Goal: Task Accomplishment & Management: Manage account settings

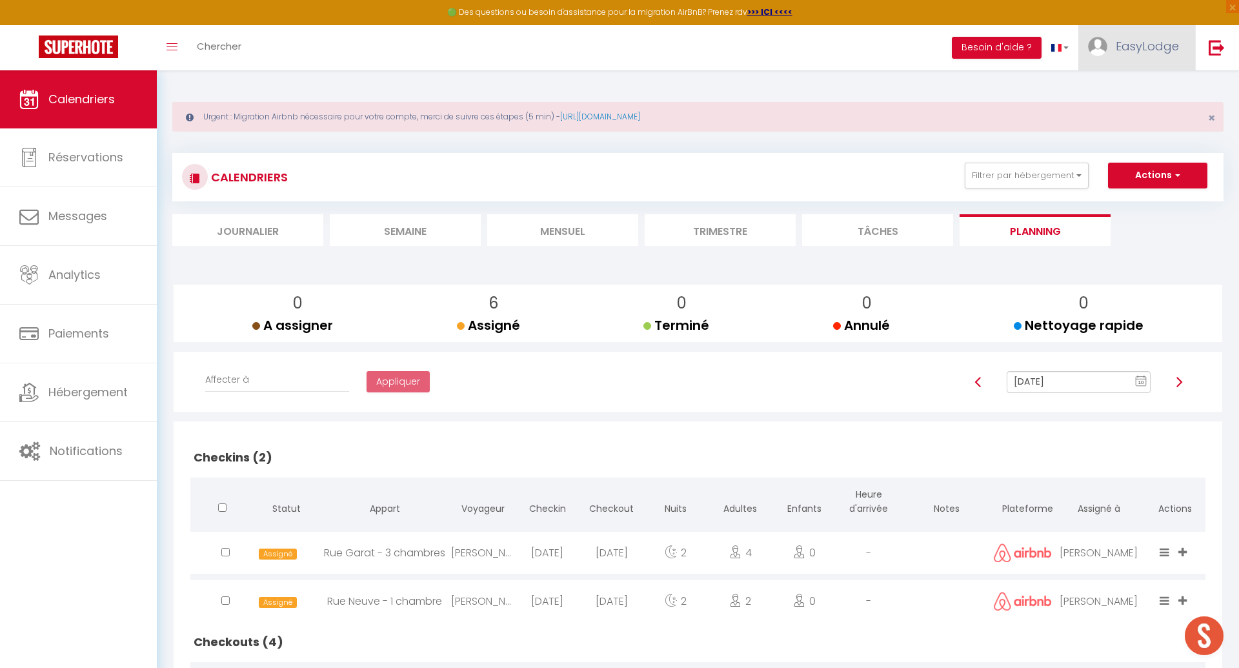
click at [1122, 52] on span "EasyLodge" at bounding box center [1147, 46] width 63 height 16
click at [1144, 96] on link "Paramètres" at bounding box center [1144, 90] width 96 height 22
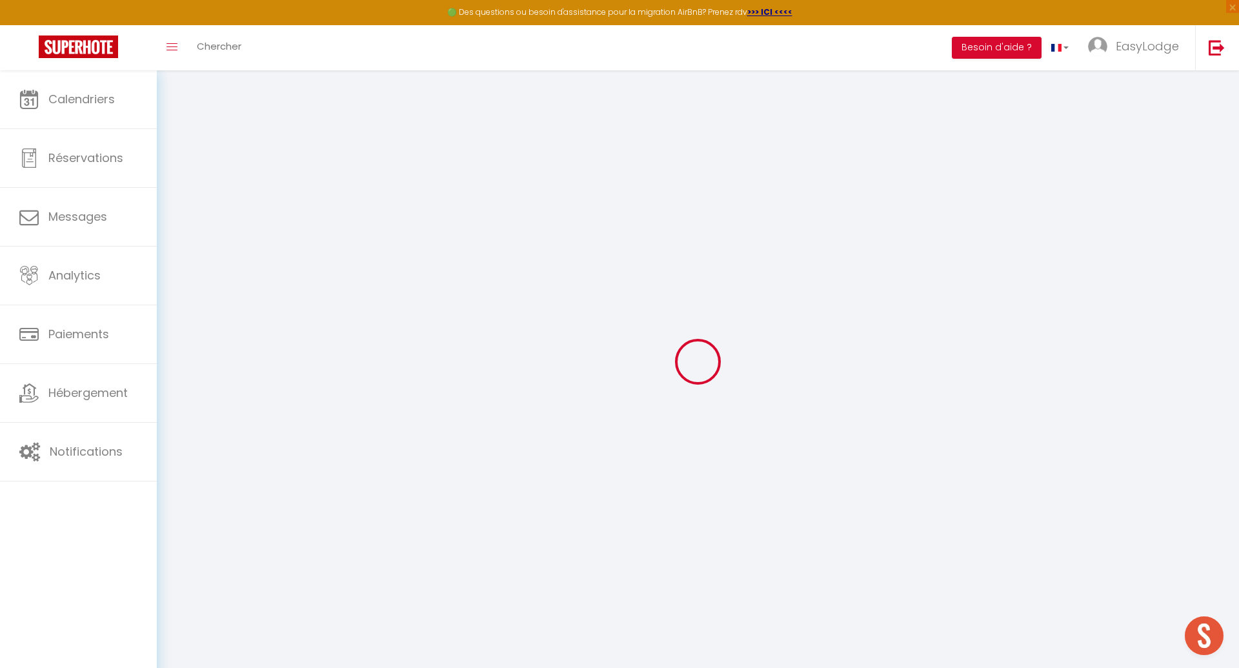
type input "M6crnxrkaZ5dMDZLIprHGIGke"
type input "mmeYXgyqiavEkiq9mbek4eVVt"
type input "[URL][DOMAIN_NAME]"
select select "fr"
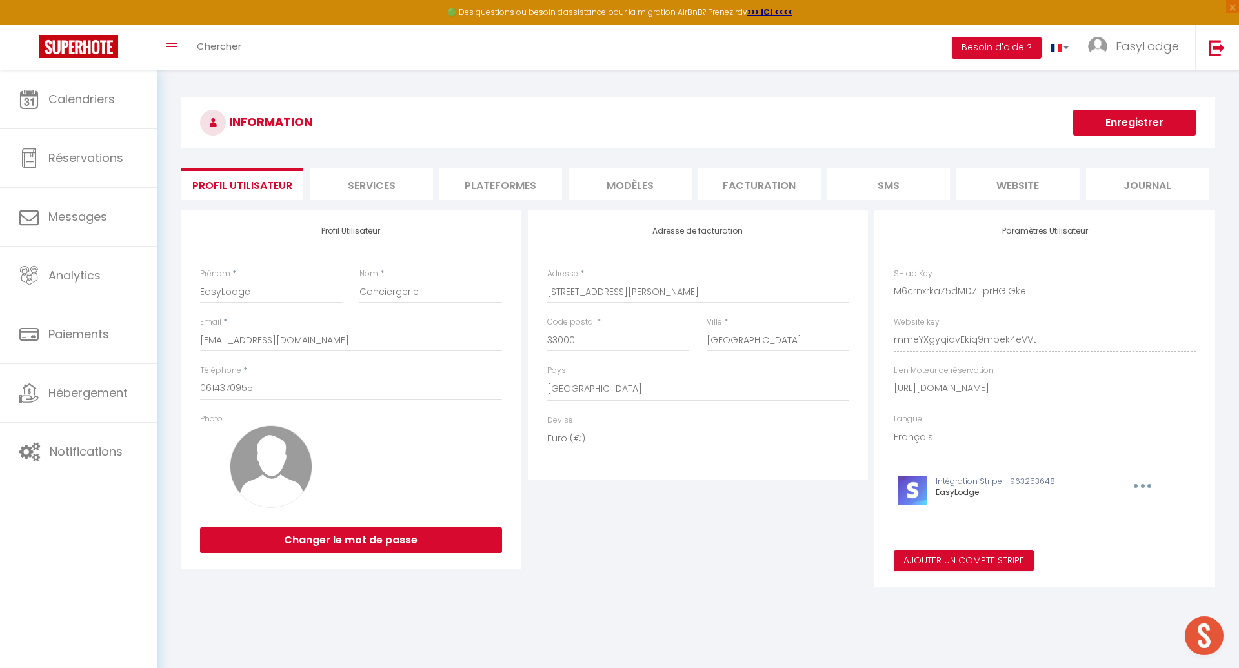
click at [487, 192] on li "Plateformes" at bounding box center [500, 184] width 123 height 32
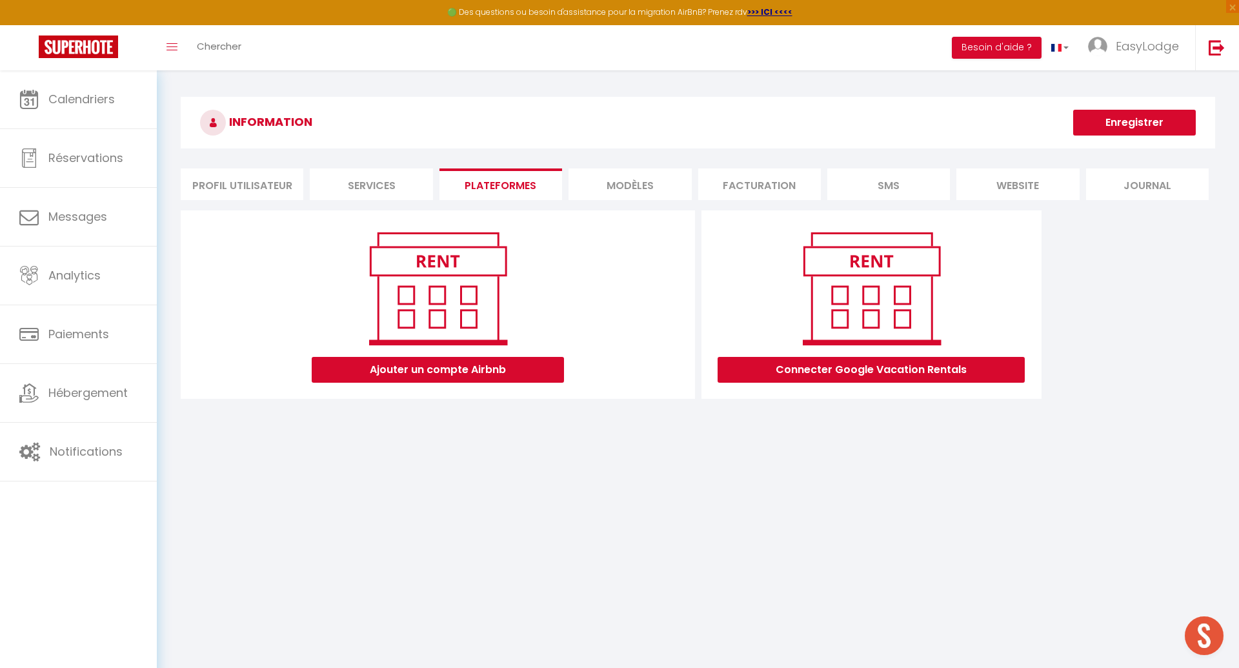
click at [496, 183] on li "Plateformes" at bounding box center [500, 184] width 123 height 32
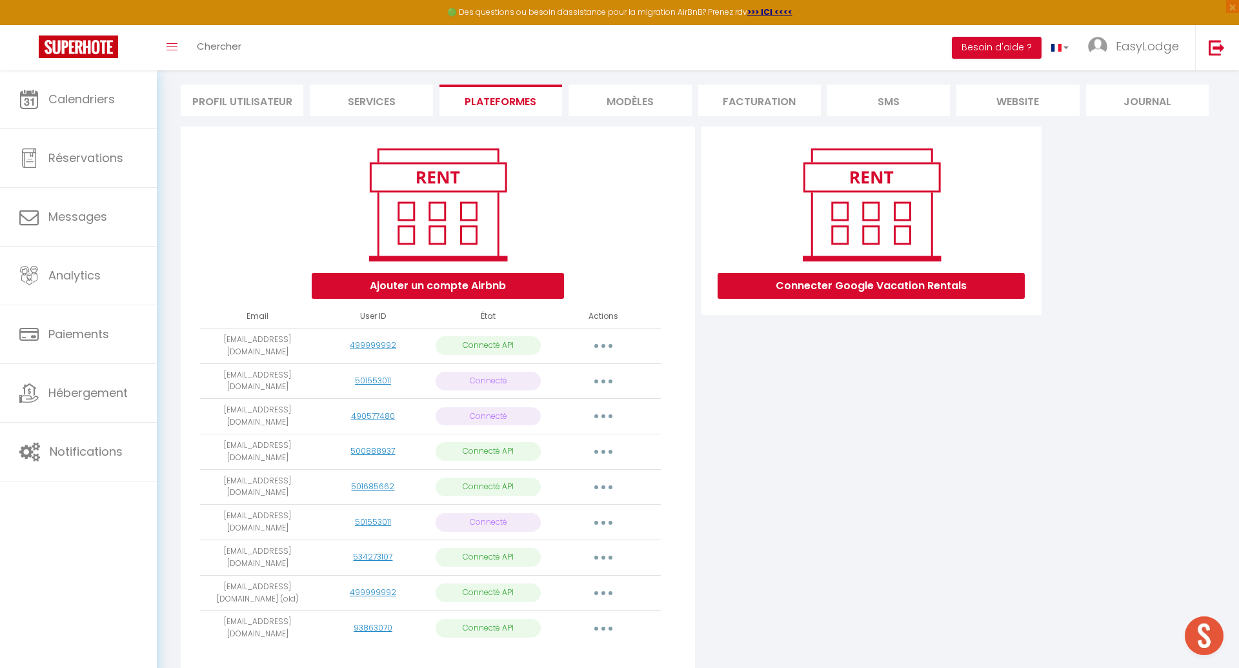
scroll to position [91, 0]
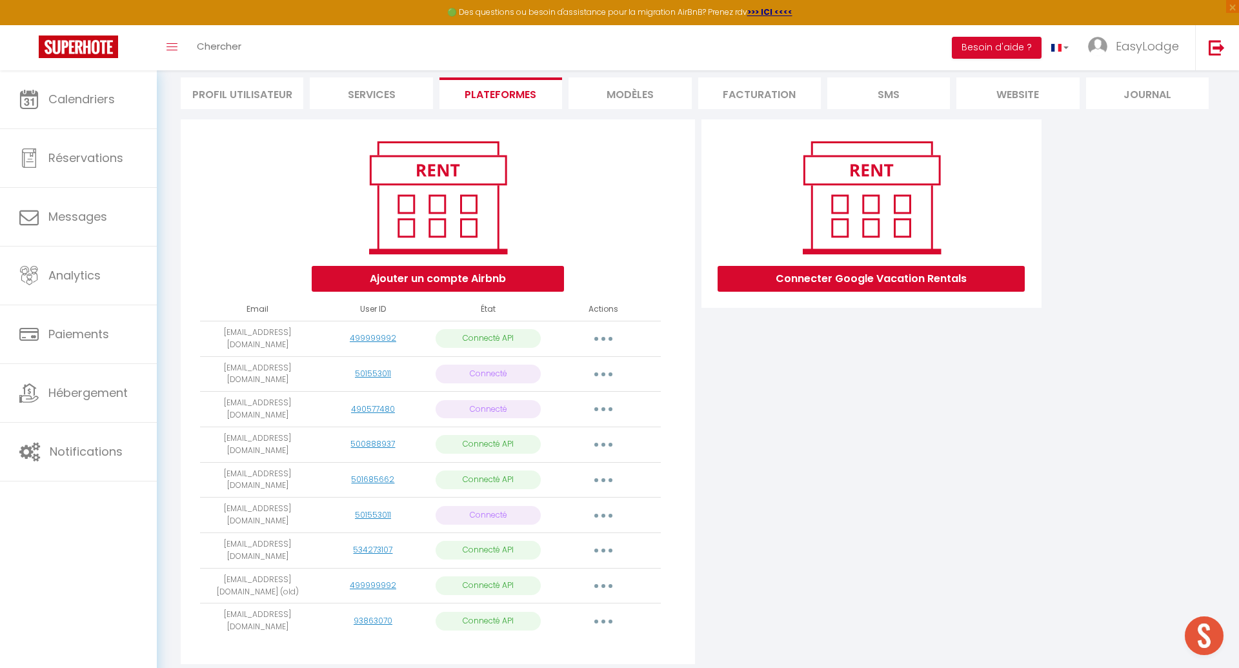
click at [609, 610] on button "button" at bounding box center [603, 620] width 36 height 21
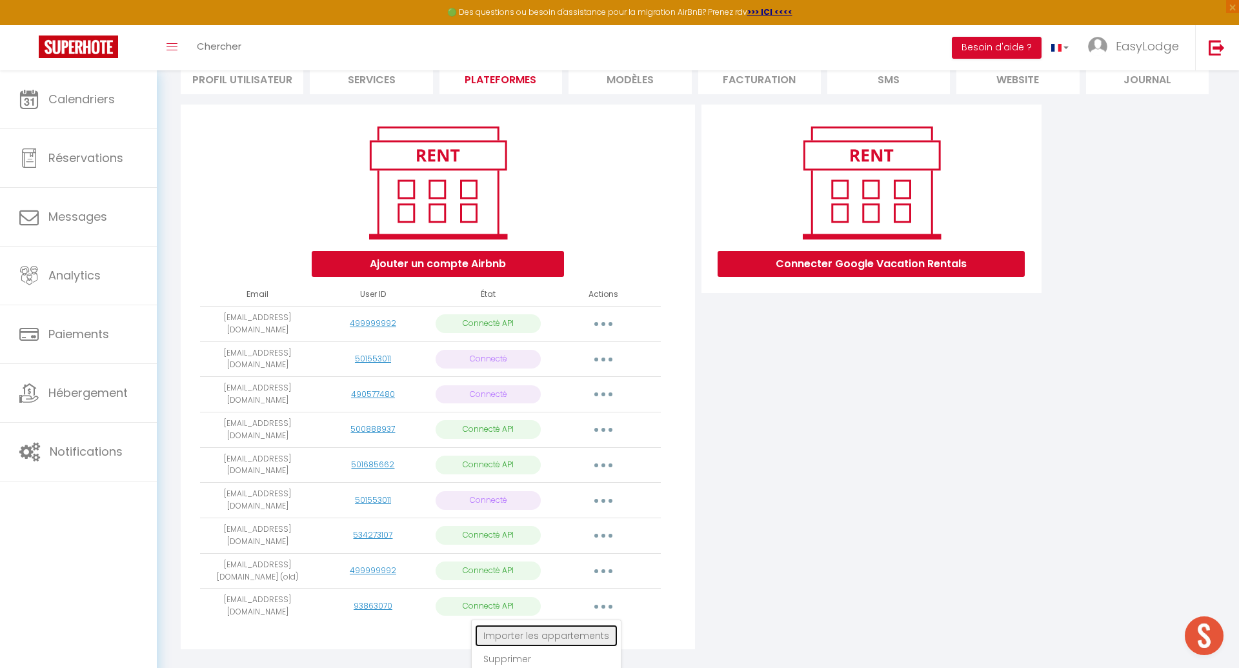
click at [574, 625] on link "Importer les appartements" at bounding box center [546, 636] width 143 height 22
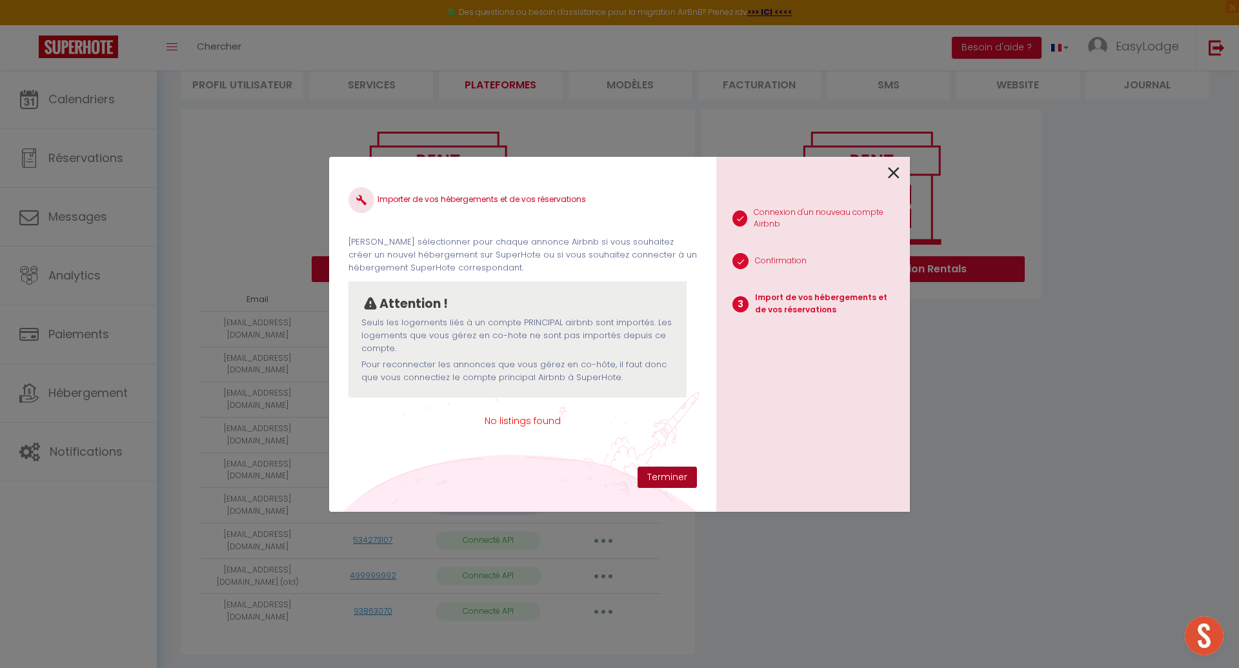
click at [663, 468] on button "Terminer" at bounding box center [667, 478] width 59 height 22
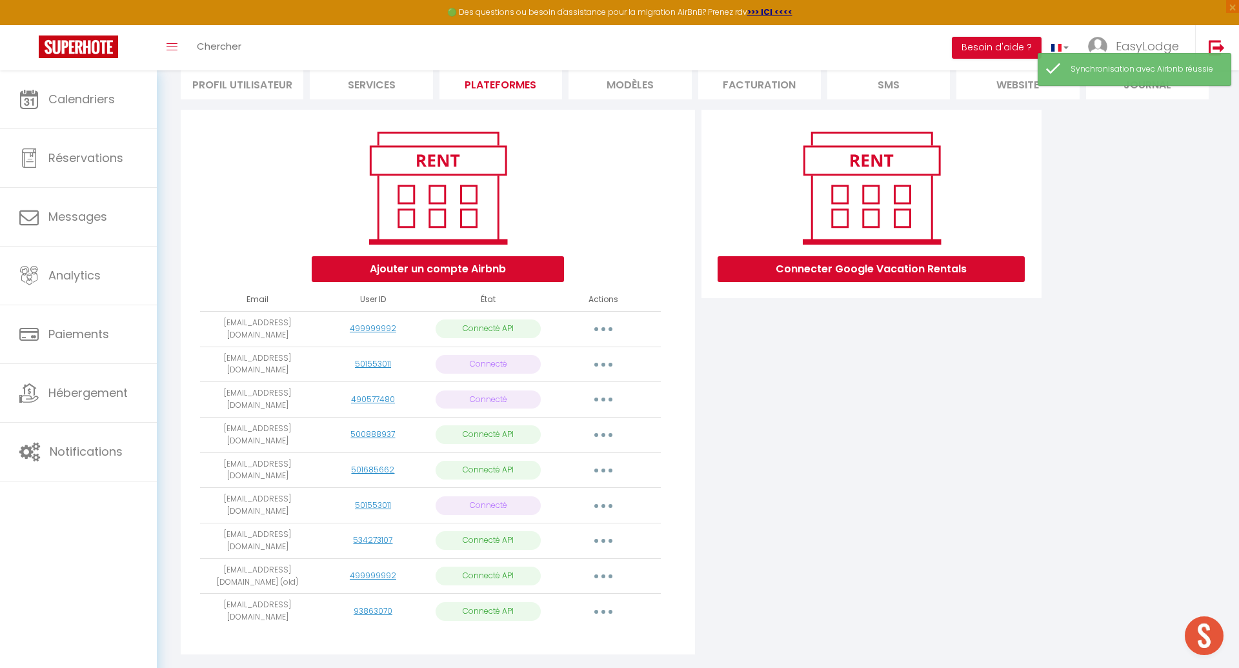
click at [601, 601] on button "button" at bounding box center [603, 611] width 36 height 21
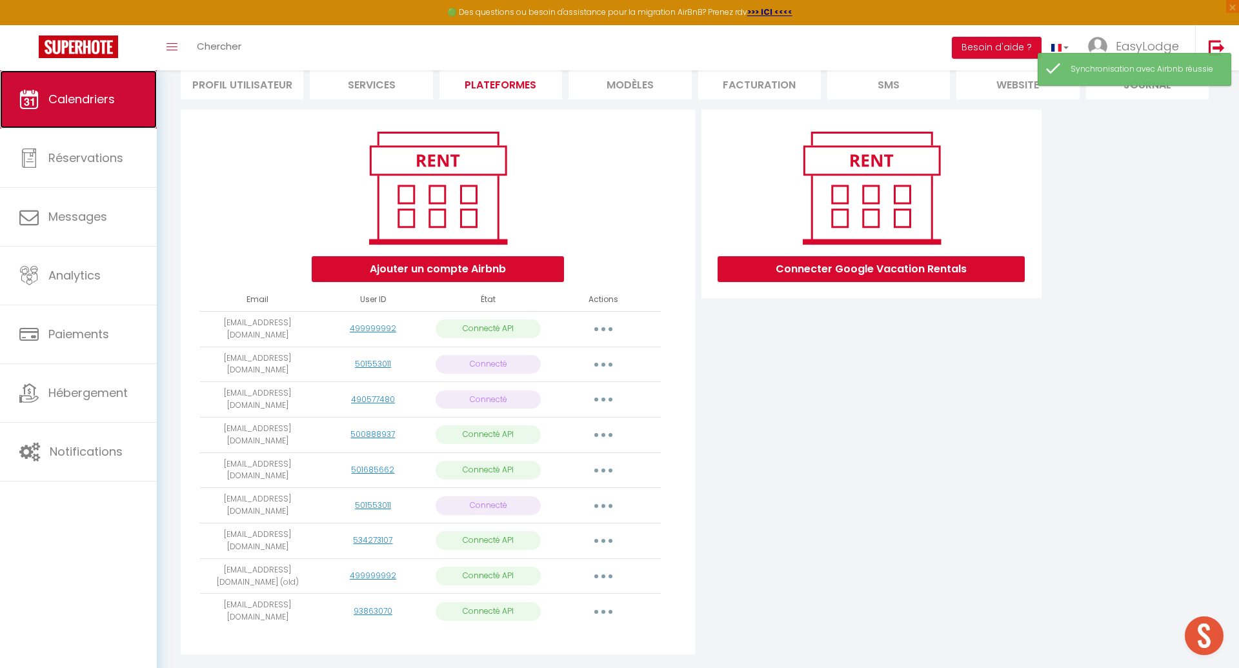
click at [90, 101] on span "Calendriers" at bounding box center [81, 99] width 66 height 16
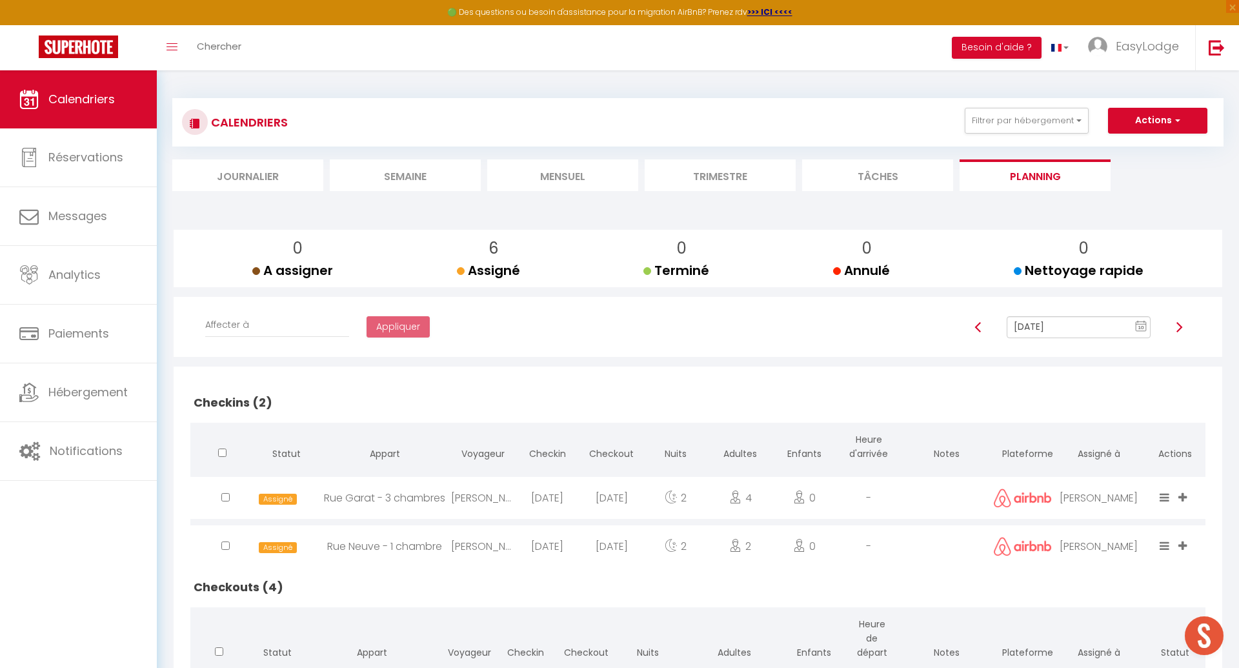
click at [553, 179] on li "Mensuel" at bounding box center [562, 175] width 151 height 32
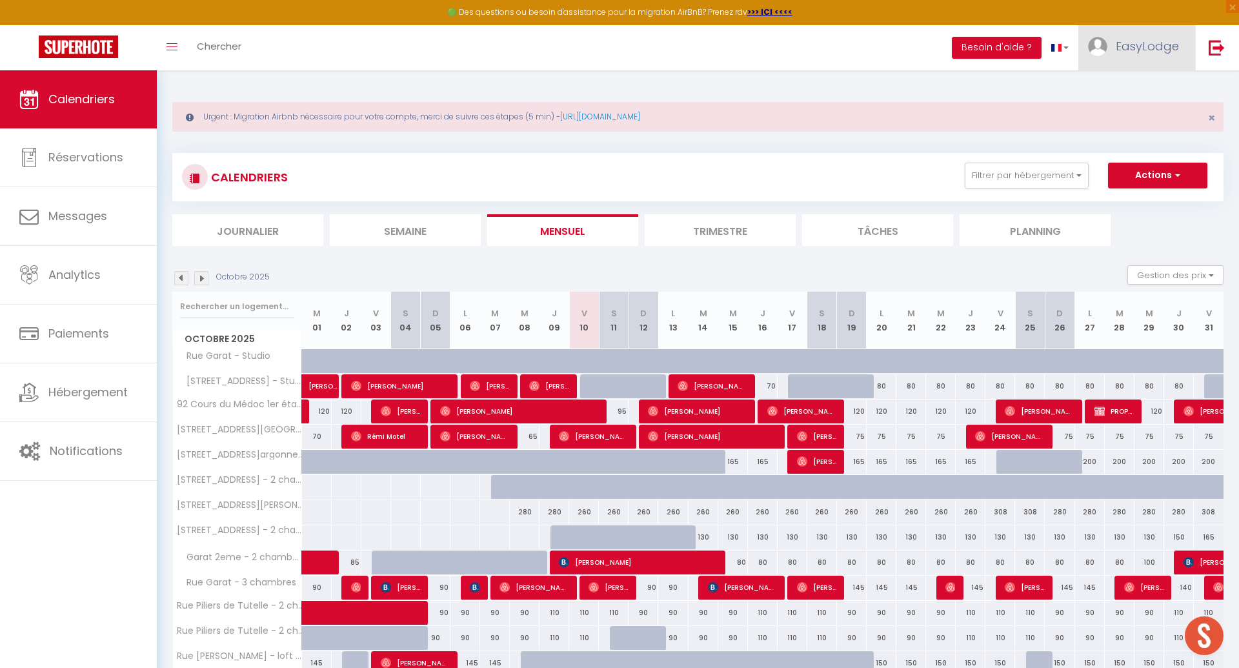
click at [1147, 54] on link "EasyLodge" at bounding box center [1136, 47] width 117 height 45
click at [1154, 91] on link "Paramètres" at bounding box center [1144, 90] width 96 height 22
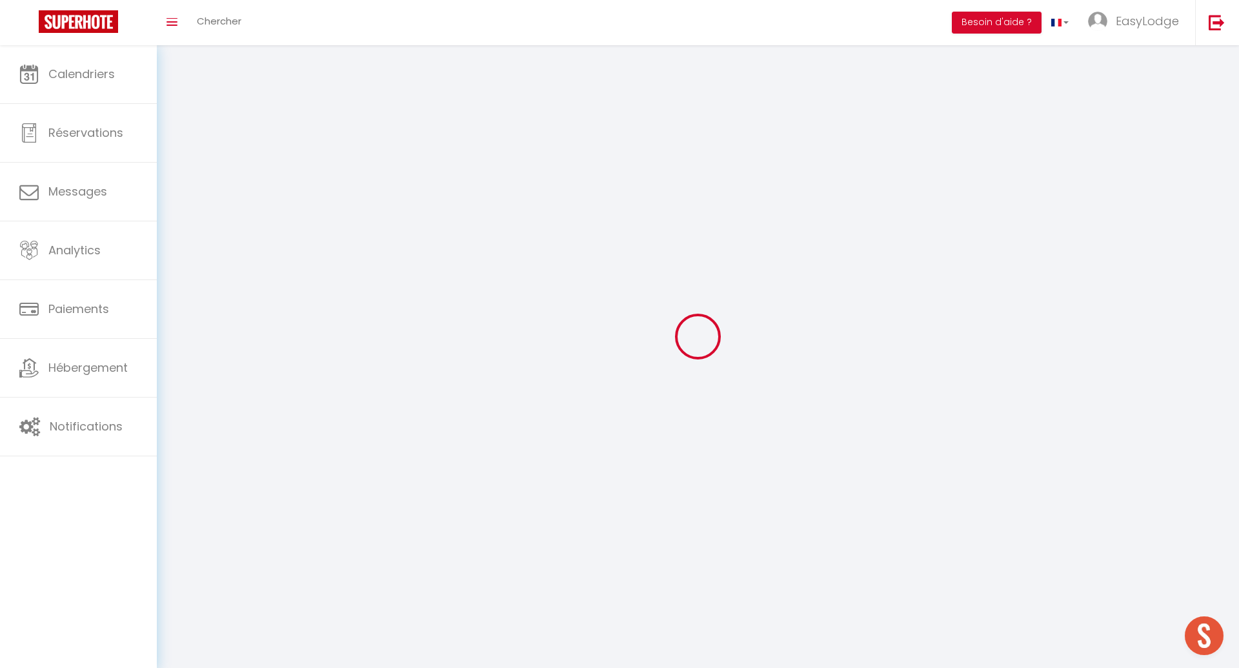
type input "EasyLodge"
type input "Conciergerie"
type input "0614370955"
type input "[STREET_ADDRESS][PERSON_NAME]"
type input "33000"
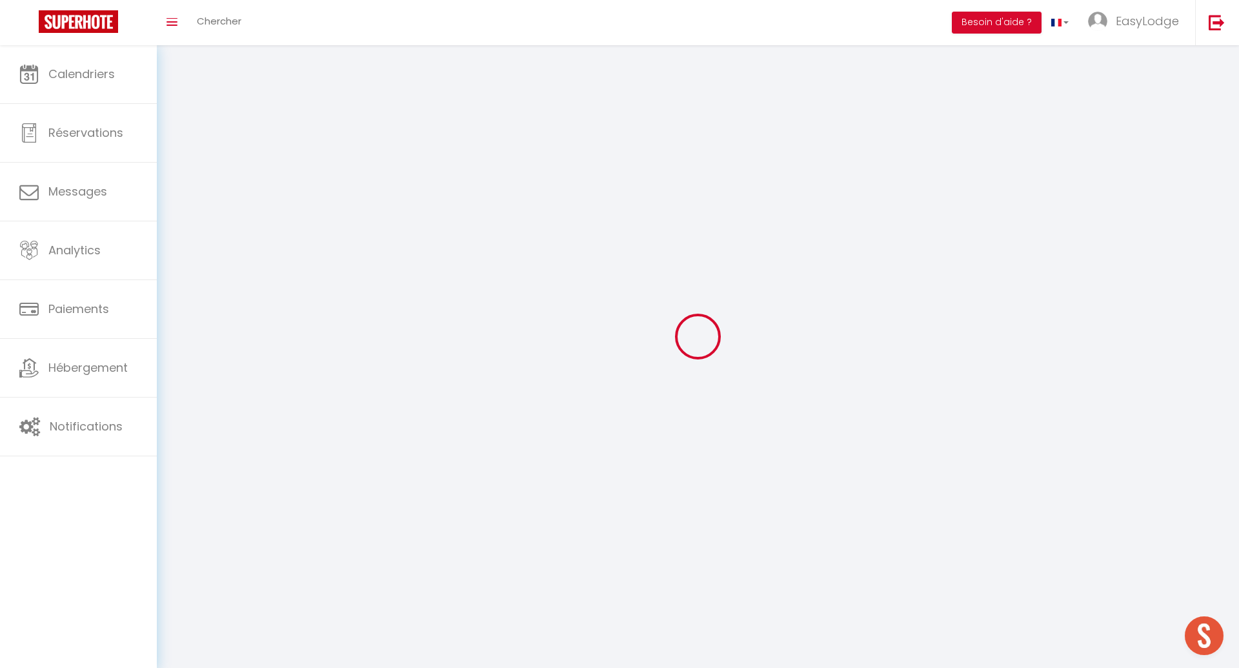
type input "[GEOGRAPHIC_DATA]"
type input "M6crnxrkaZ5dMDZLIprHGIGke"
type input "mmeYXgyqiavEkiq9mbek4eVVt"
select select "28"
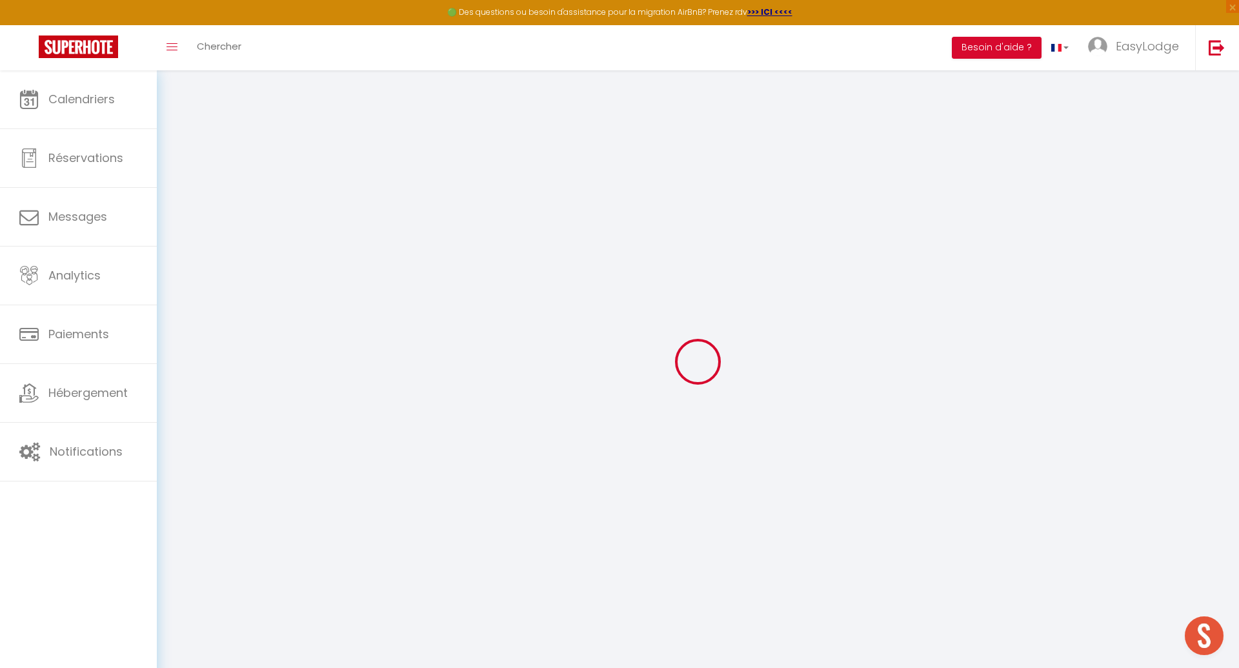
type input "M6crnxrkaZ5dMDZLIprHGIGke"
type input "mmeYXgyqiavEkiq9mbek4eVVt"
type input "[URL][DOMAIN_NAME]"
select select "fr"
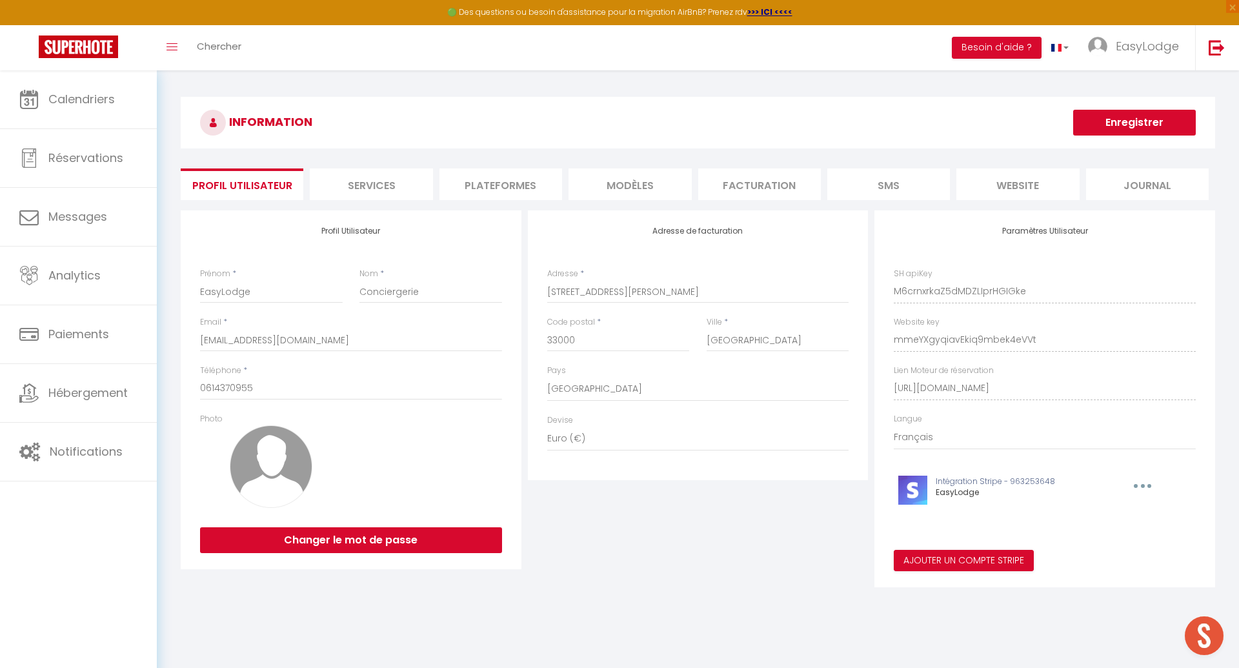
click at [501, 181] on li "Plateformes" at bounding box center [500, 184] width 123 height 32
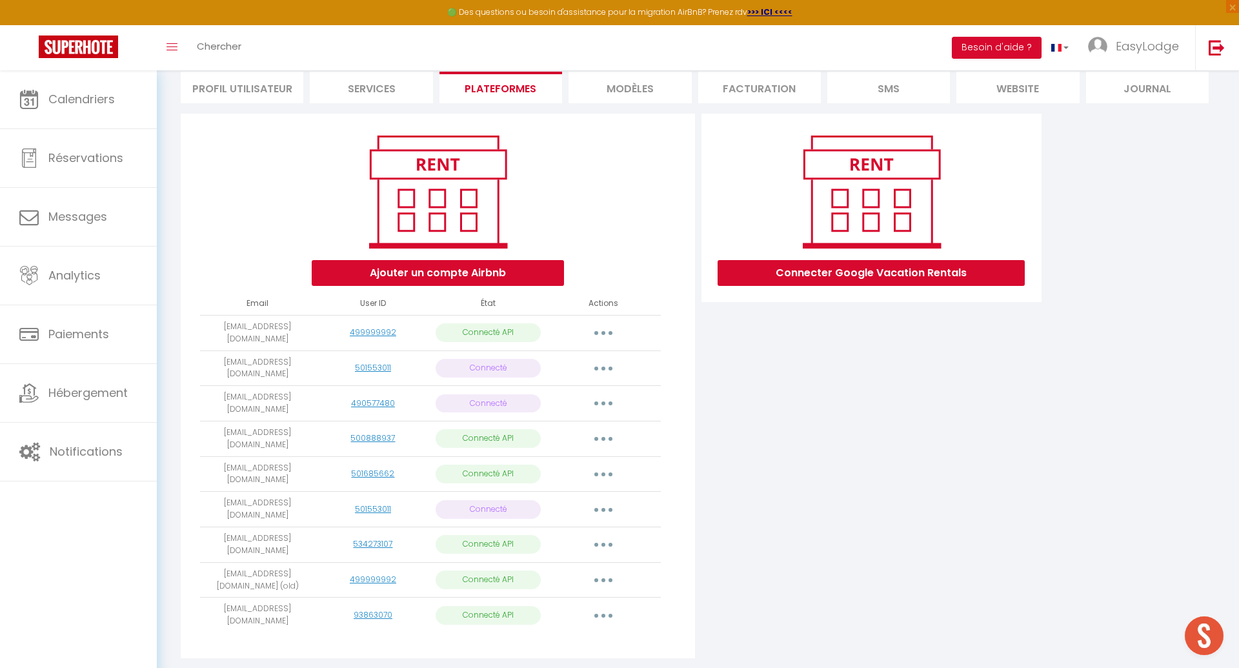
scroll to position [101, 0]
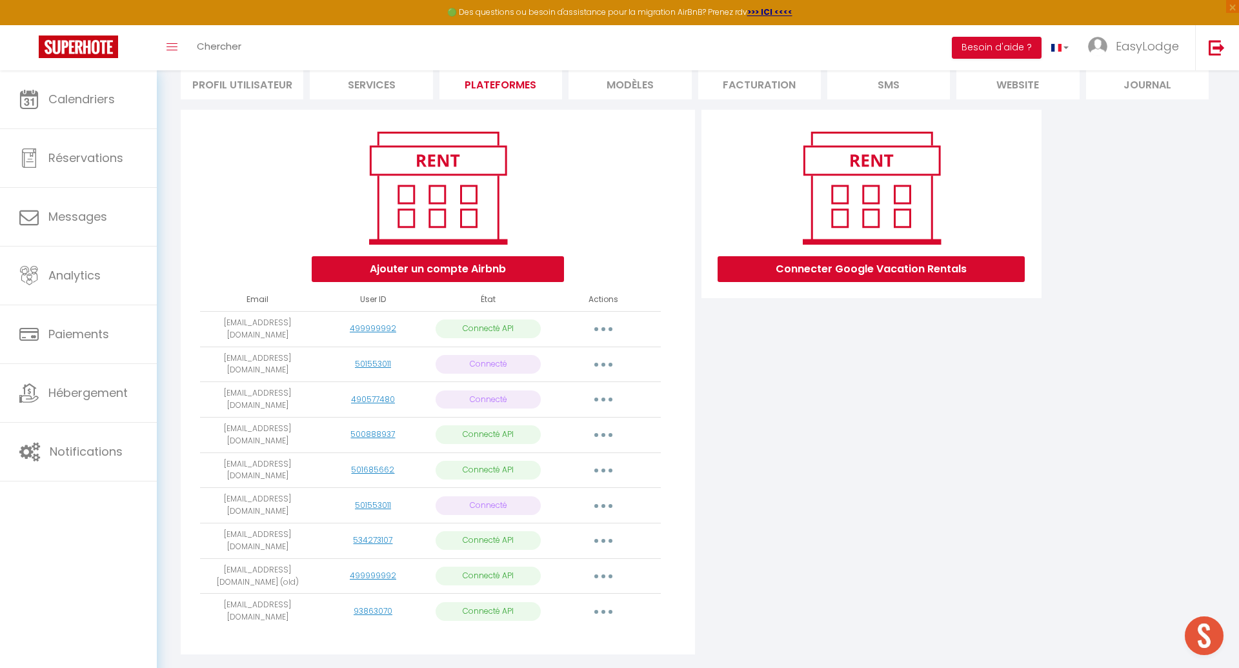
click at [607, 601] on button "button" at bounding box center [603, 611] width 36 height 21
click at [523, 630] on link "Importer les appartements" at bounding box center [546, 641] width 143 height 22
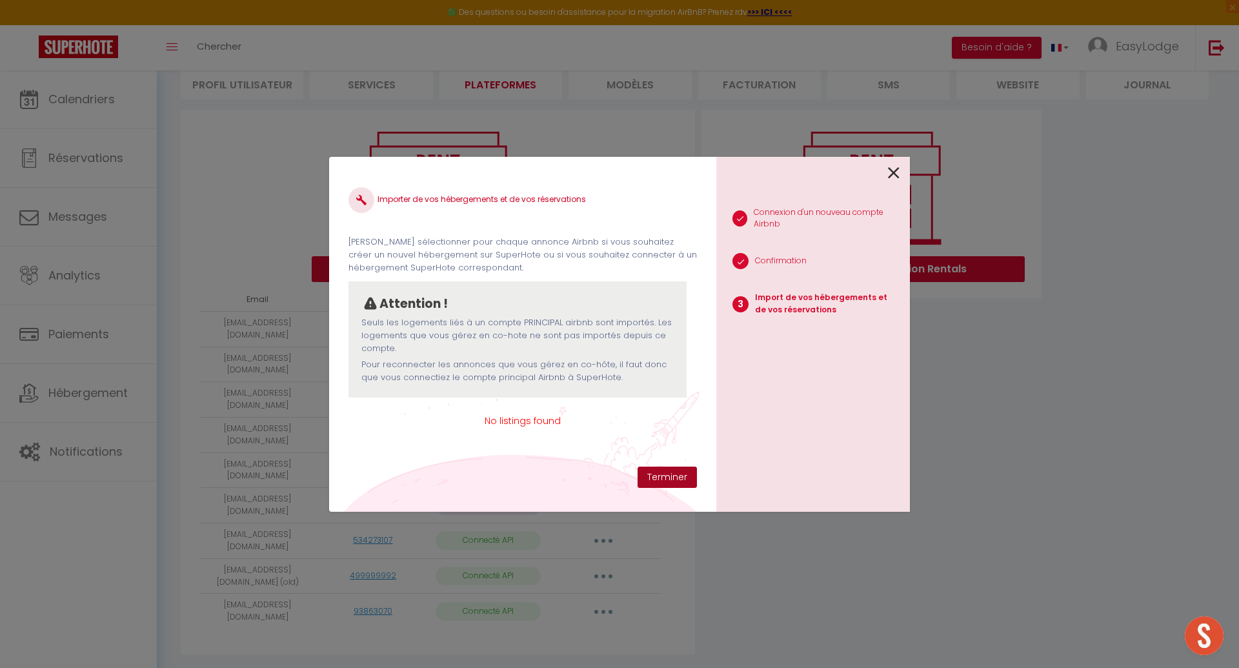
click at [676, 481] on button "Terminer" at bounding box center [667, 478] width 59 height 22
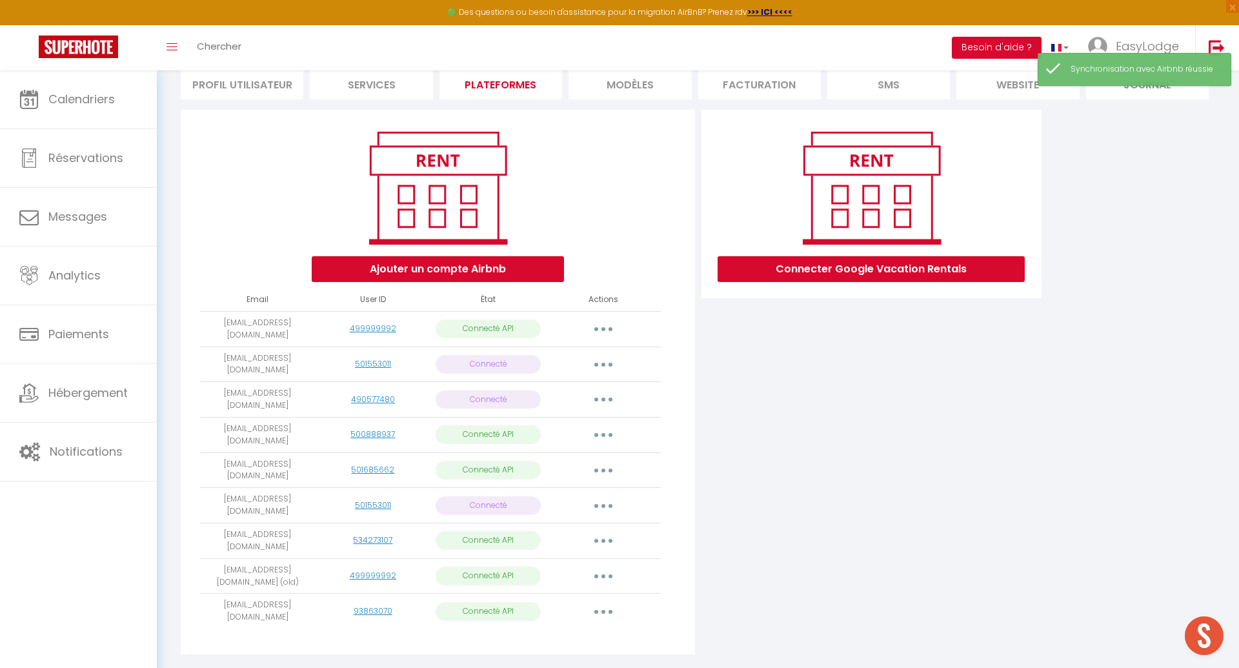
click at [600, 601] on button "button" at bounding box center [603, 611] width 36 height 21
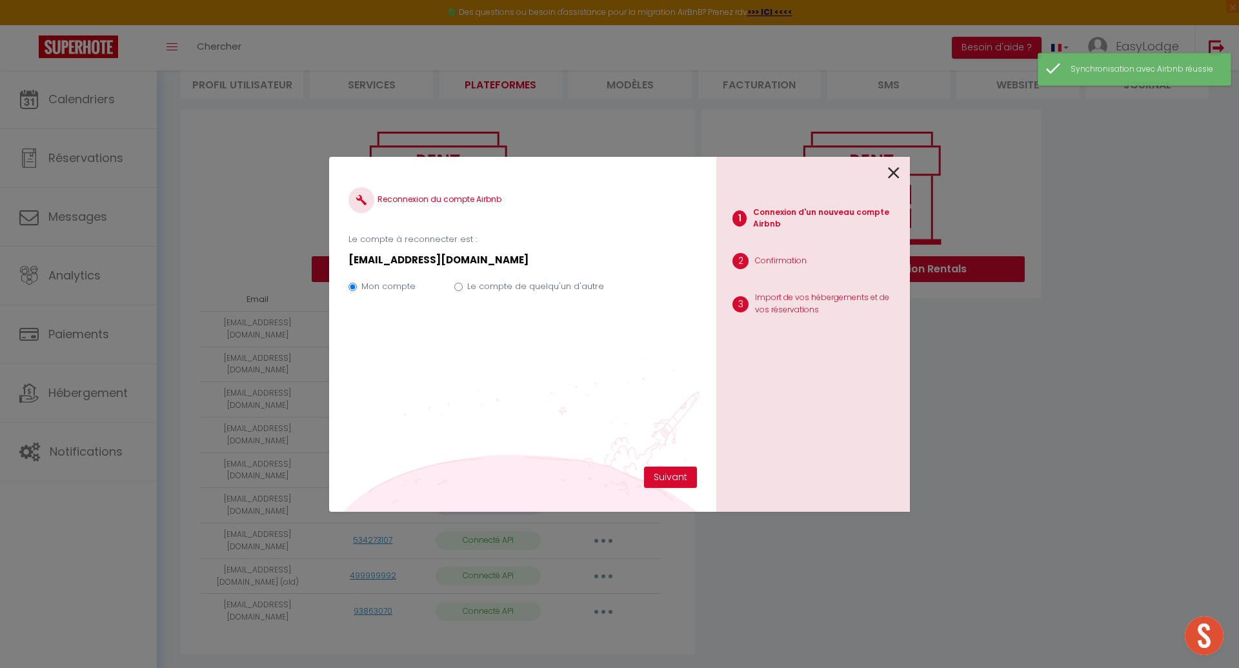
click at [892, 171] on icon at bounding box center [894, 172] width 12 height 19
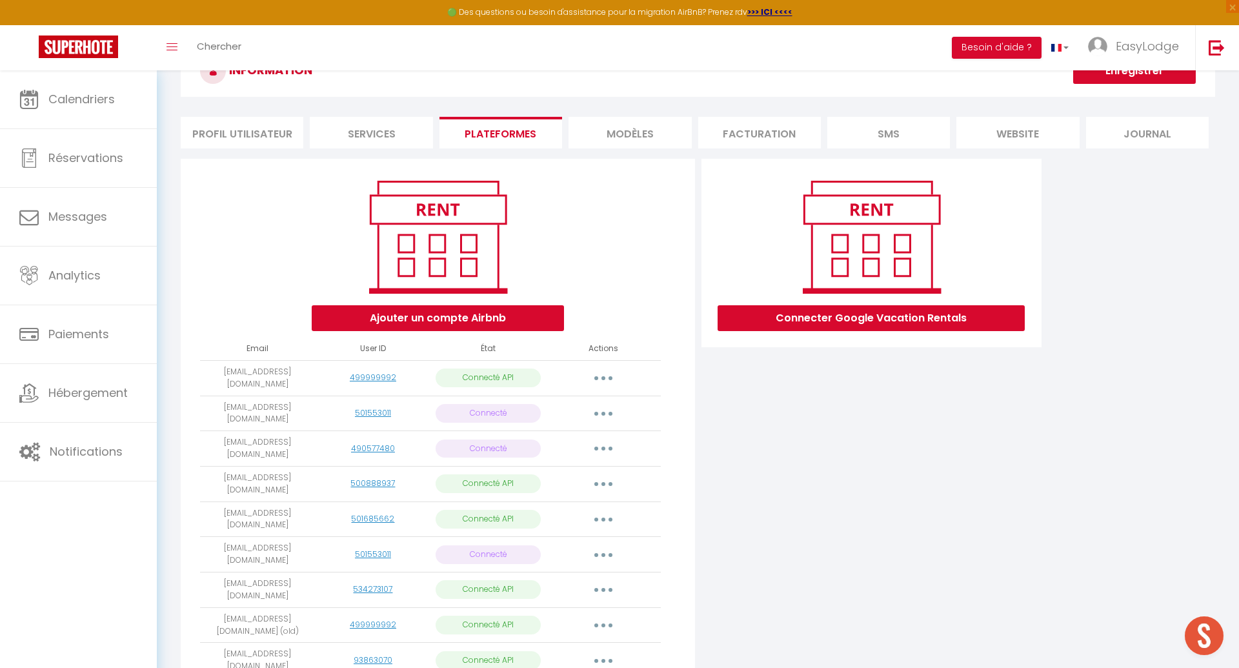
scroll to position [0, 0]
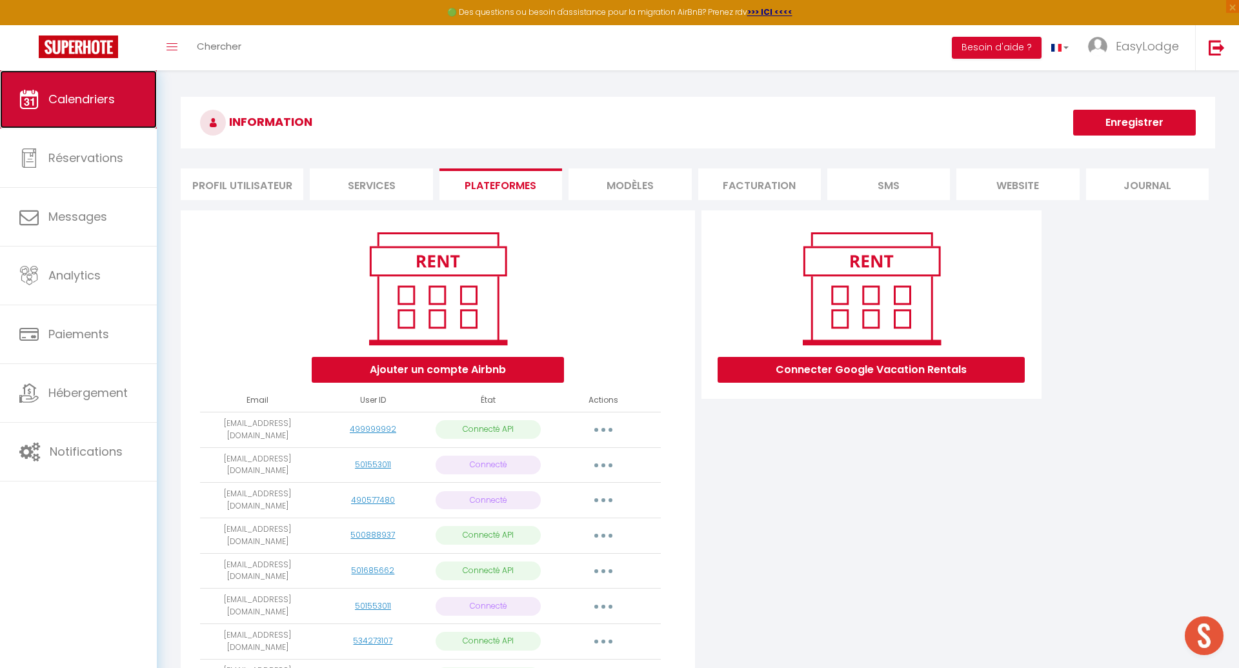
click at [72, 99] on span "Calendriers" at bounding box center [81, 99] width 66 height 16
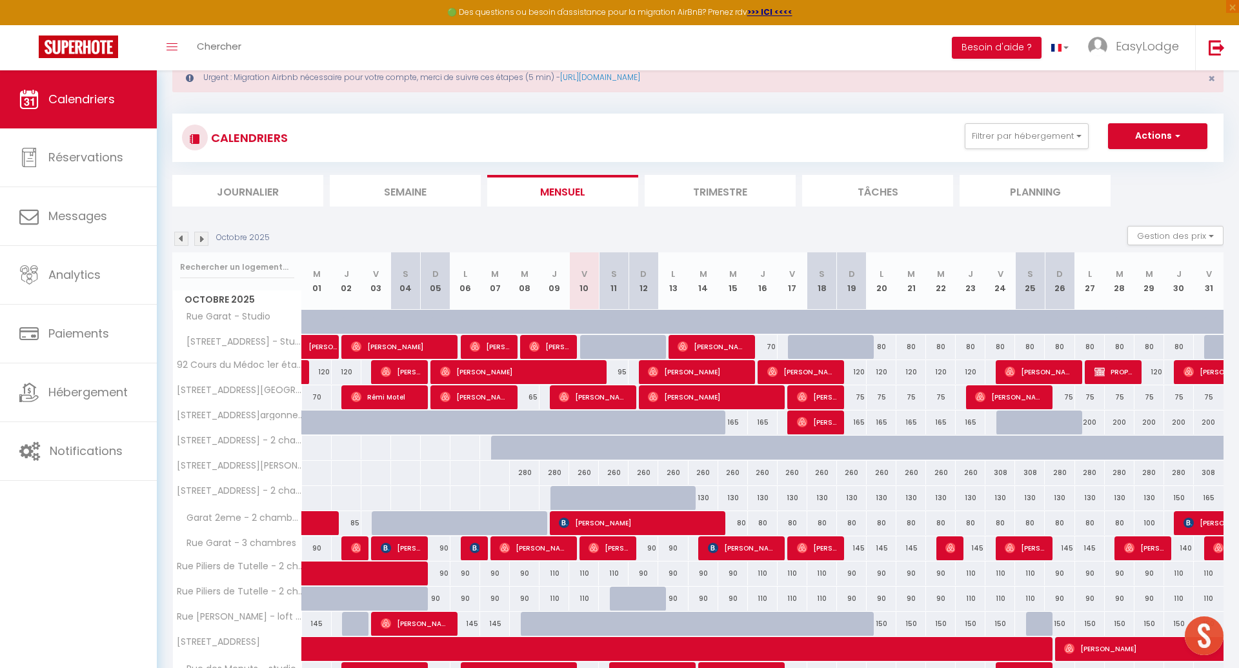
scroll to position [94, 0]
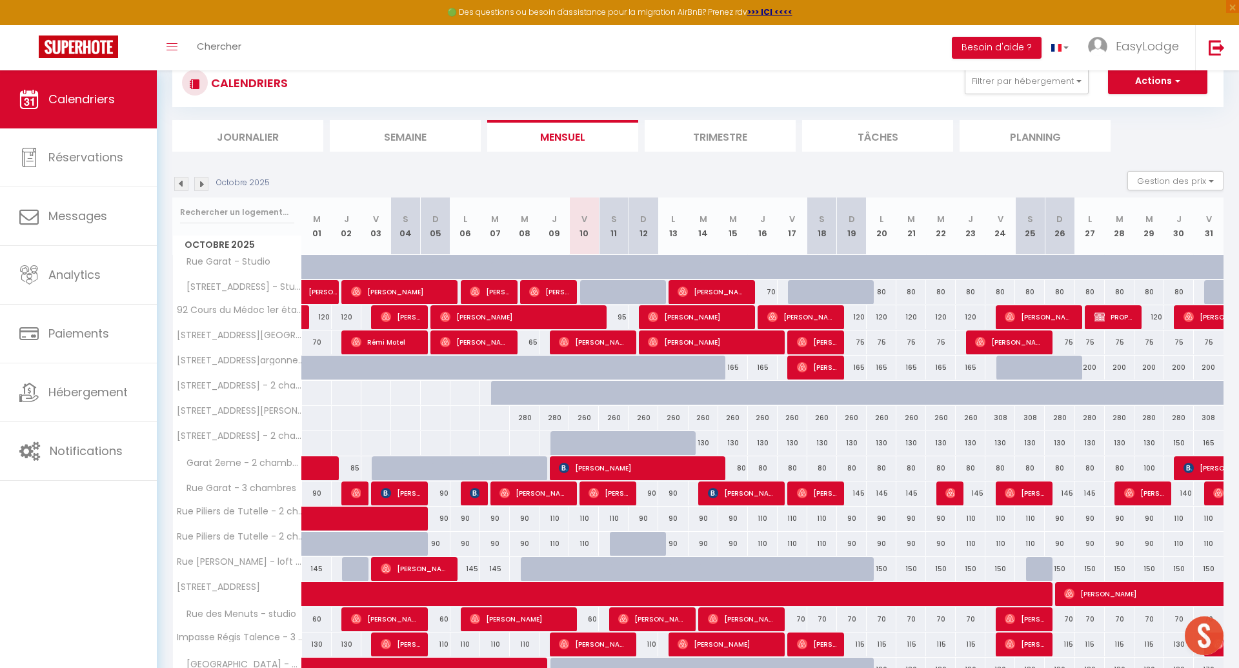
click at [680, 545] on div "90" at bounding box center [673, 544] width 30 height 24
type input "90"
type input "Lun 13 Octobre 2025"
type input "[DATE]"
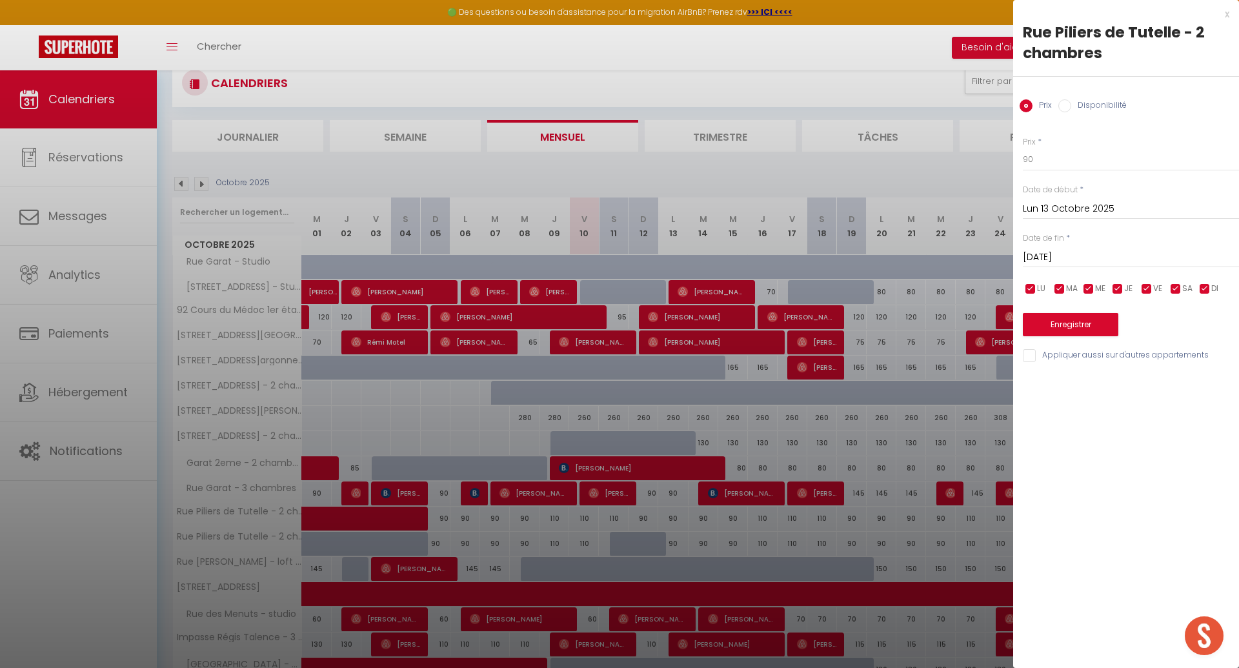
click at [1227, 12] on div "x" at bounding box center [1121, 13] width 216 height 15
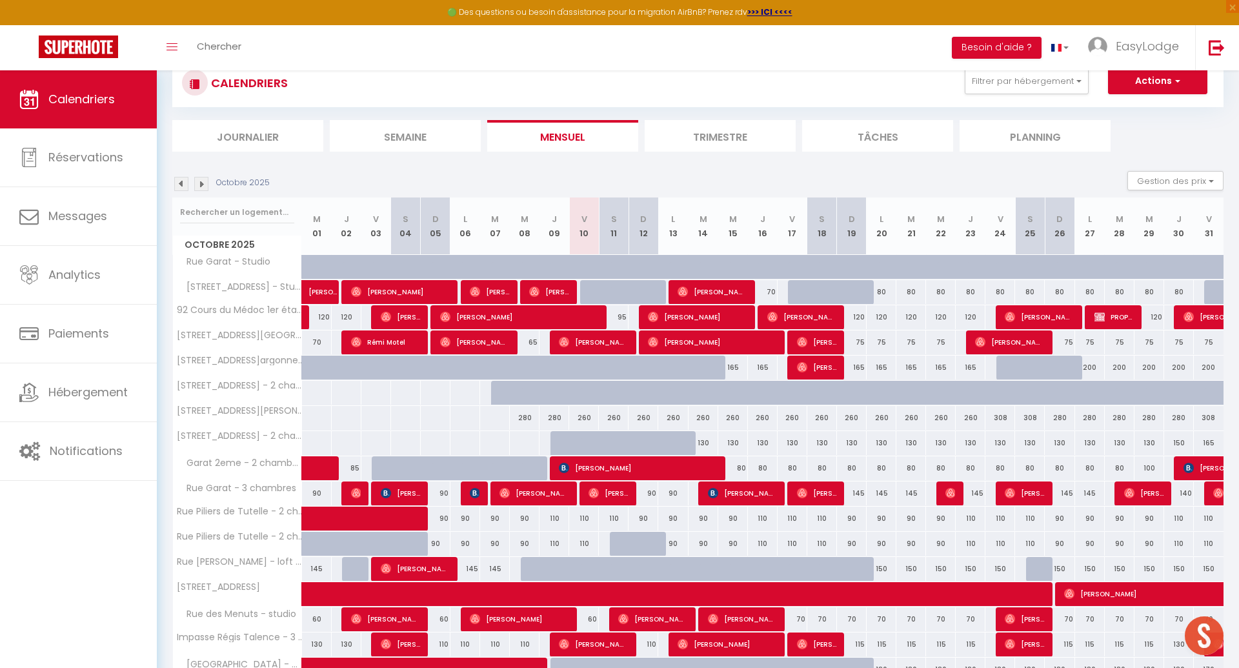
scroll to position [0, 0]
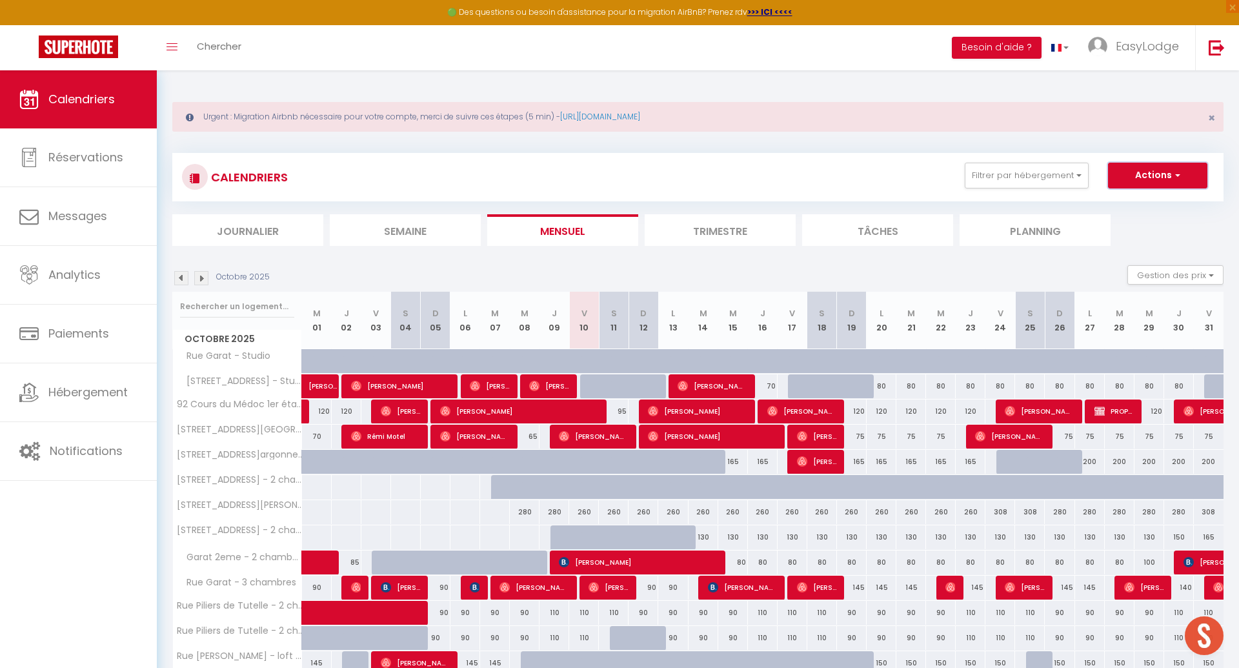
click at [1158, 175] on button "Actions" at bounding box center [1157, 176] width 99 height 26
click at [1146, 46] on span "EasyLodge" at bounding box center [1147, 46] width 63 height 16
click at [1133, 116] on link "Équipe" at bounding box center [1144, 113] width 96 height 22
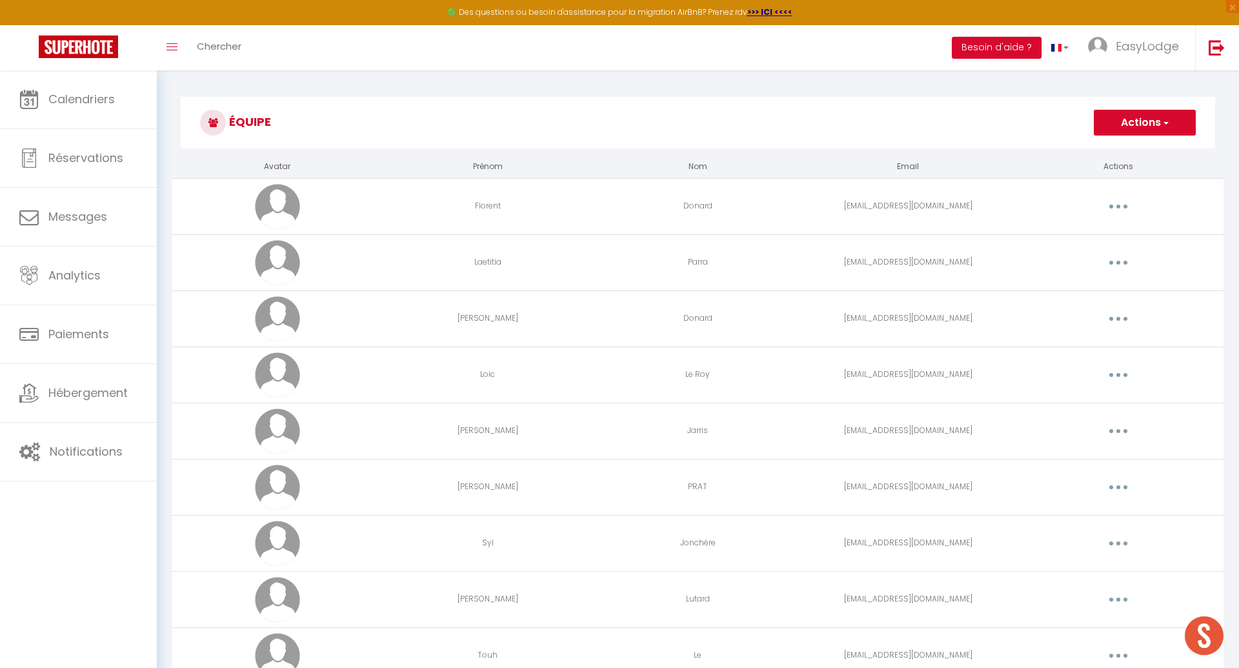
click at [1137, 124] on button "Actions" at bounding box center [1145, 123] width 102 height 26
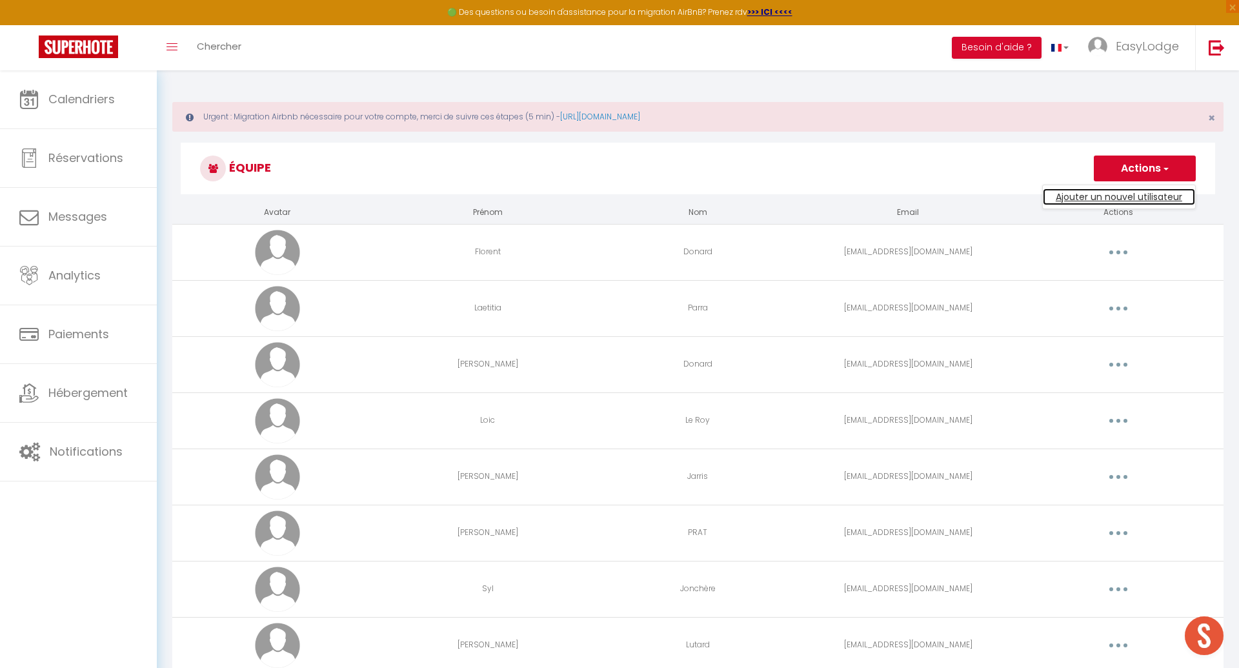
click at [1130, 145] on div "Équipe Actions Ajouter un nouvel utilisateur" at bounding box center [698, 172] width 1034 height 59
click at [1154, 167] on button "Actions" at bounding box center [1145, 169] width 102 height 26
click at [1143, 192] on link "Ajouter un nouvel utilisateur" at bounding box center [1119, 196] width 152 height 17
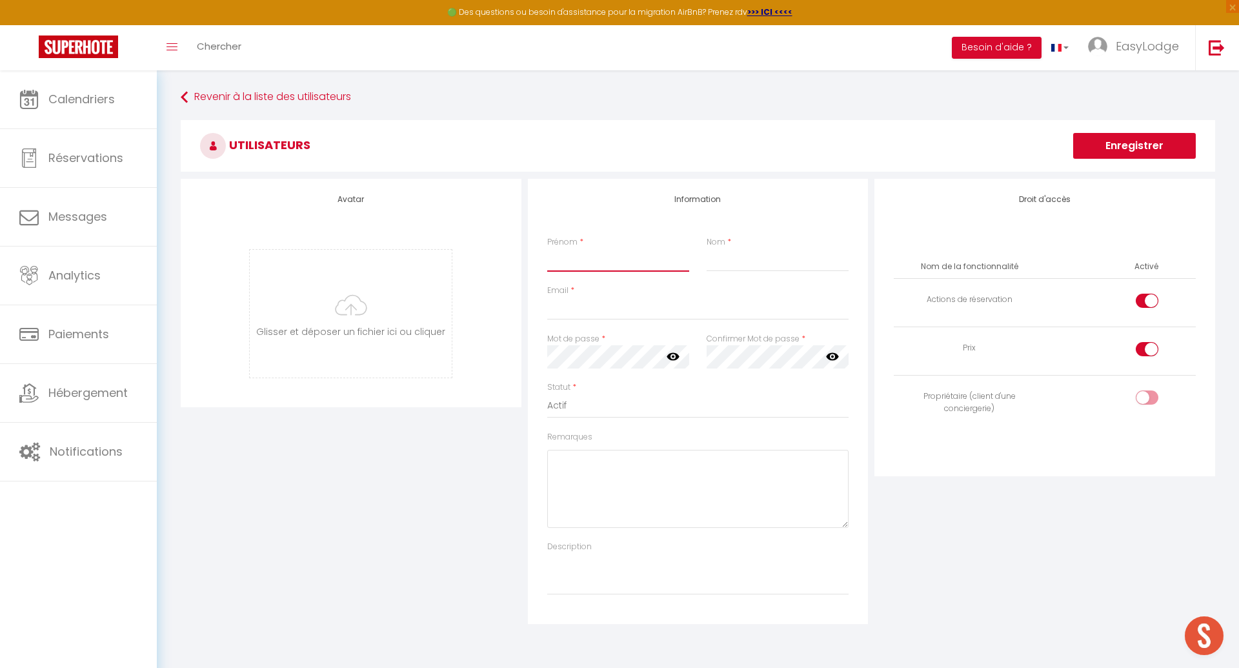
click at [592, 257] on input "Prénom" at bounding box center [618, 259] width 143 height 23
type input "[PERSON_NAME]"
click at [745, 256] on input "Nom" at bounding box center [778, 259] width 143 height 23
type input "Dayde"
click at [563, 297] on input "Email" at bounding box center [698, 308] width 302 height 23
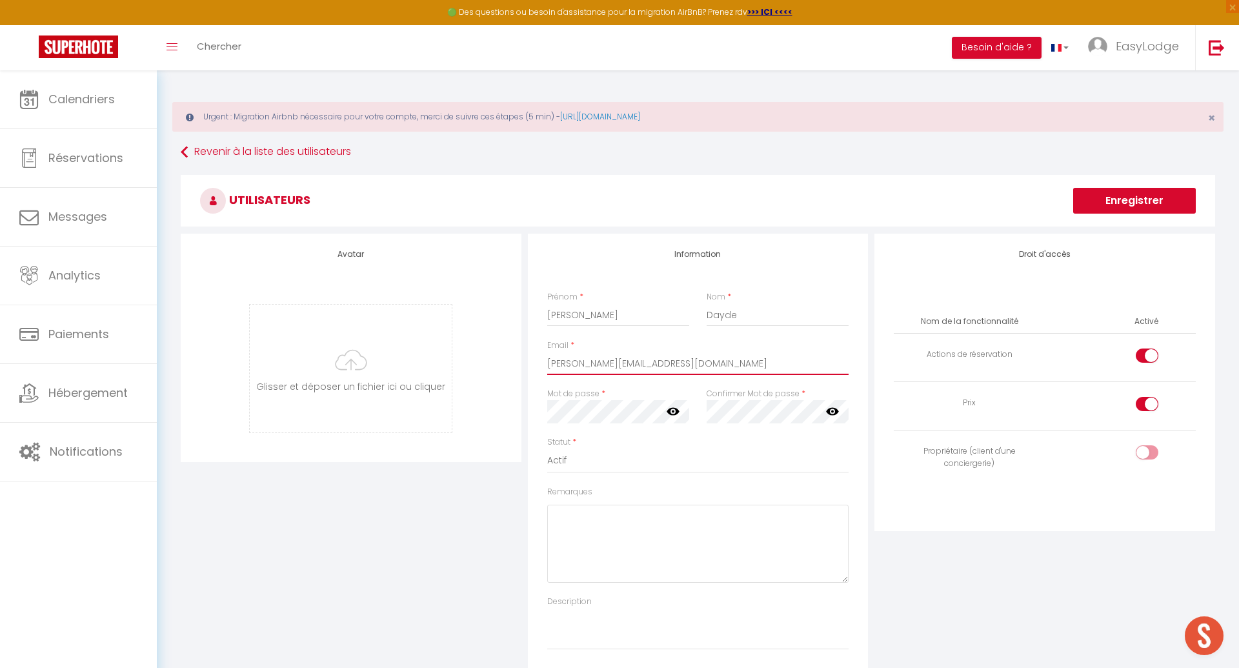
type input "[PERSON_NAME][EMAIL_ADDRESS][DOMAIN_NAME]"
click at [672, 408] on icon at bounding box center [673, 412] width 13 height 8
click at [838, 411] on icon at bounding box center [832, 412] width 13 height 8
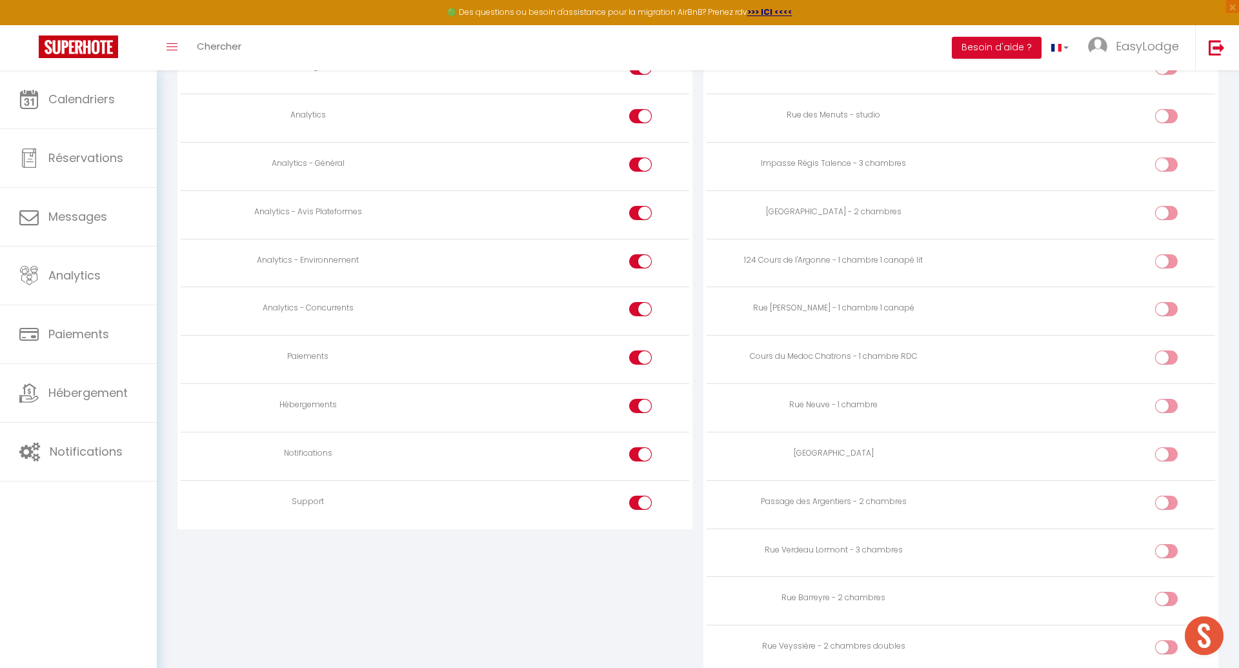
scroll to position [1529, 0]
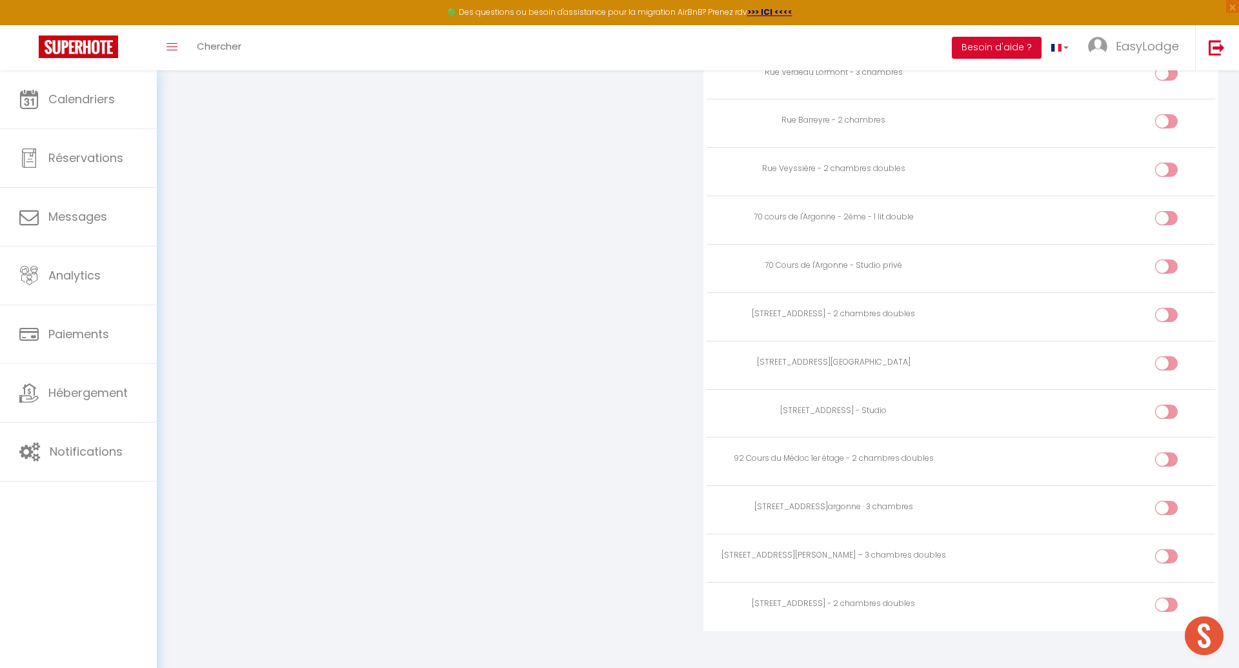
click at [1170, 549] on input "checkbox" at bounding box center [1177, 558] width 23 height 19
checkbox input "true"
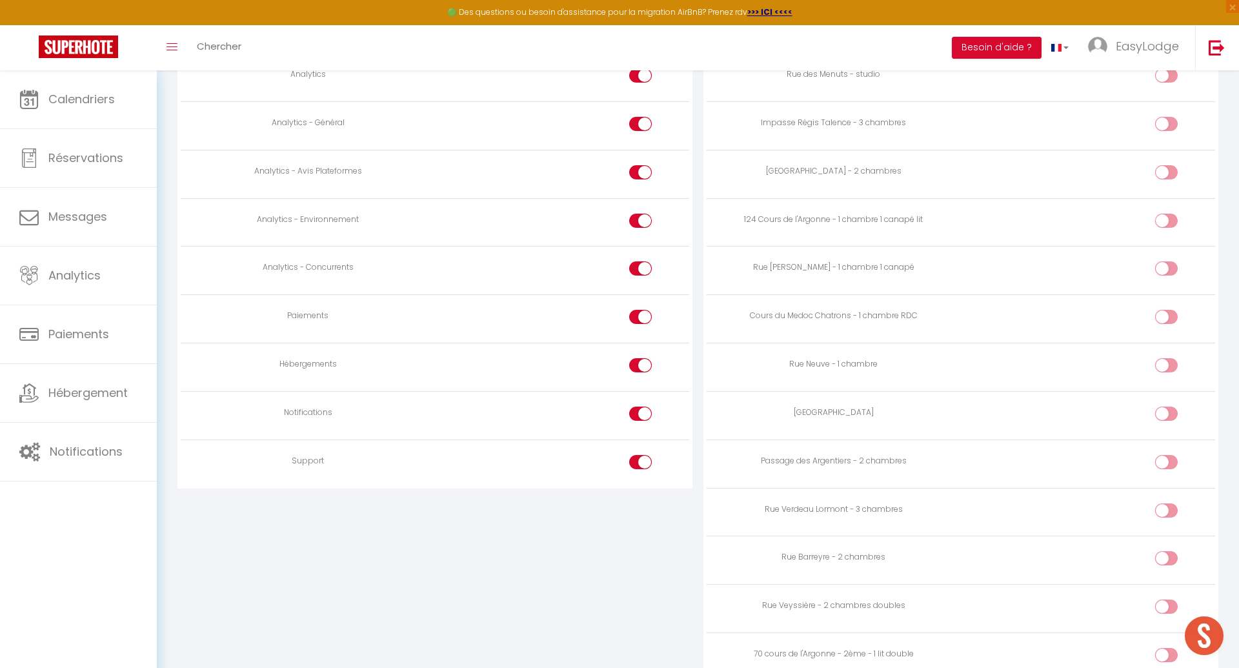
scroll to position [1096, 0]
click at [641, 454] on input "checkbox" at bounding box center [652, 460] width 23 height 19
checkbox input "false"
click at [636, 403] on div at bounding box center [640, 410] width 23 height 14
click at [641, 403] on input "checkbox" at bounding box center [652, 412] width 23 height 19
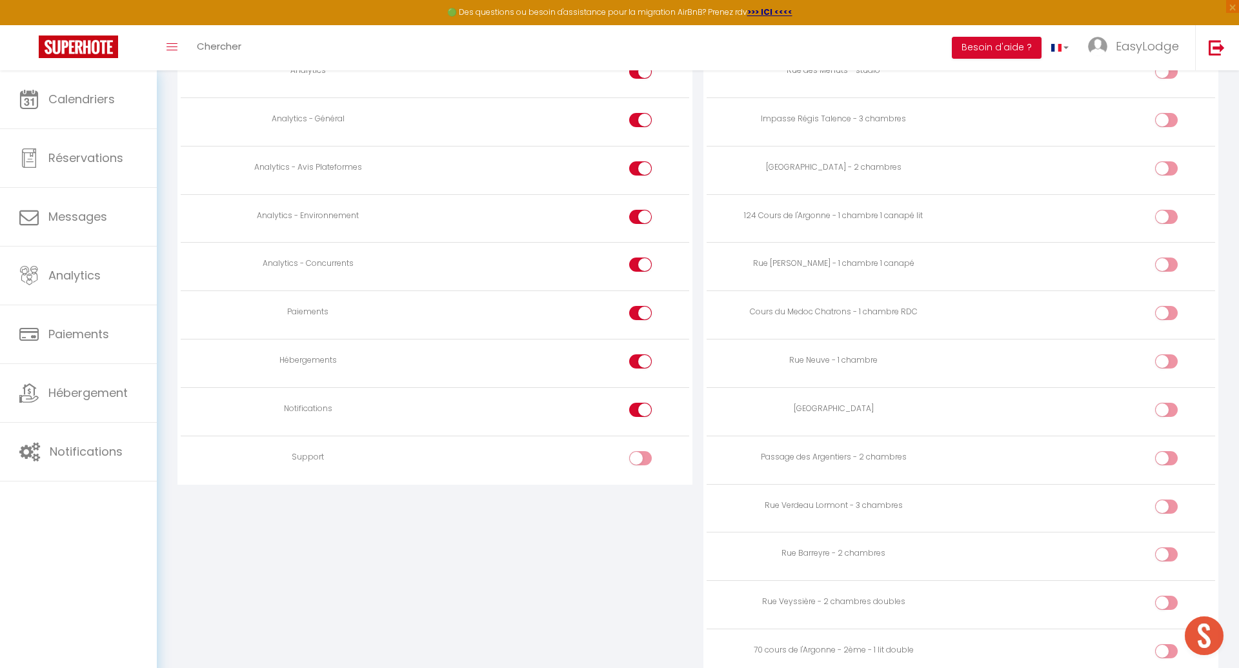
checkbox input "false"
click at [636, 354] on div at bounding box center [640, 361] width 23 height 14
click at [641, 354] on input "checkbox" at bounding box center [652, 363] width 23 height 19
checkbox input "false"
click at [637, 308] on div at bounding box center [640, 313] width 23 height 14
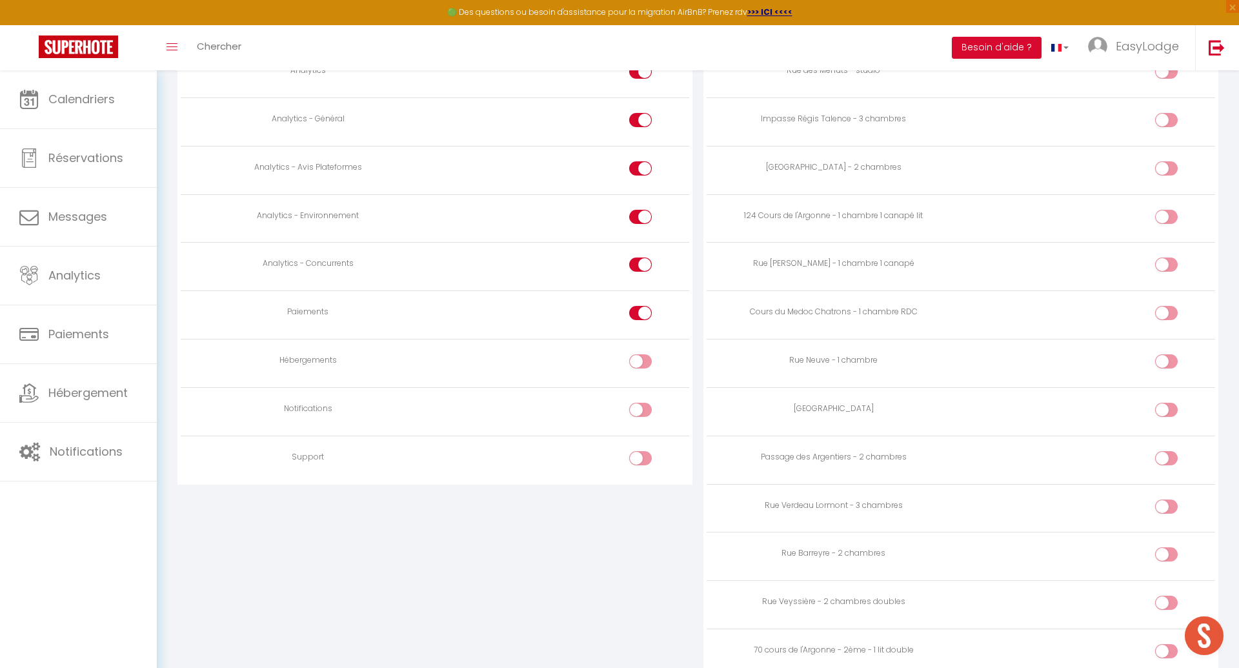
click at [641, 308] on input "checkbox" at bounding box center [652, 315] width 23 height 19
checkbox input "false"
click at [636, 259] on div at bounding box center [640, 264] width 23 height 14
click at [641, 259] on input "checkbox" at bounding box center [652, 266] width 23 height 19
checkbox input "false"
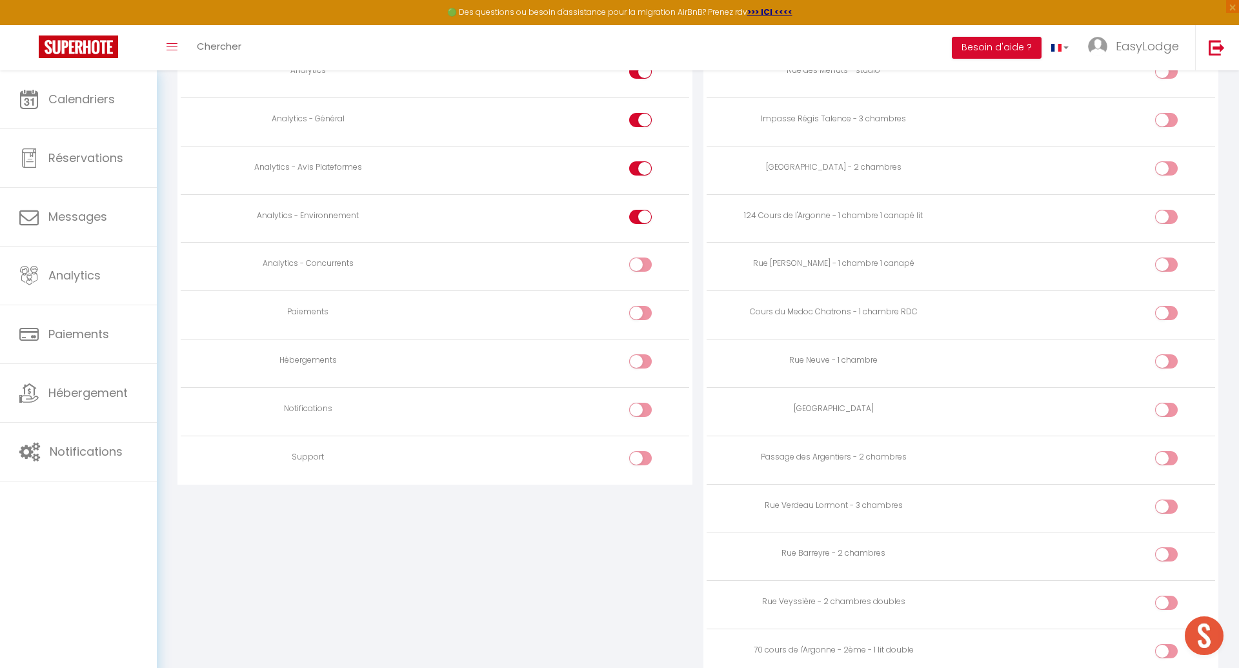
click at [636, 211] on div at bounding box center [640, 217] width 23 height 14
click at [641, 211] on input "checkbox" at bounding box center [652, 219] width 23 height 19
checkbox input "false"
click at [636, 166] on div at bounding box center [640, 168] width 23 height 14
click at [641, 166] on input "checkbox" at bounding box center [652, 170] width 23 height 19
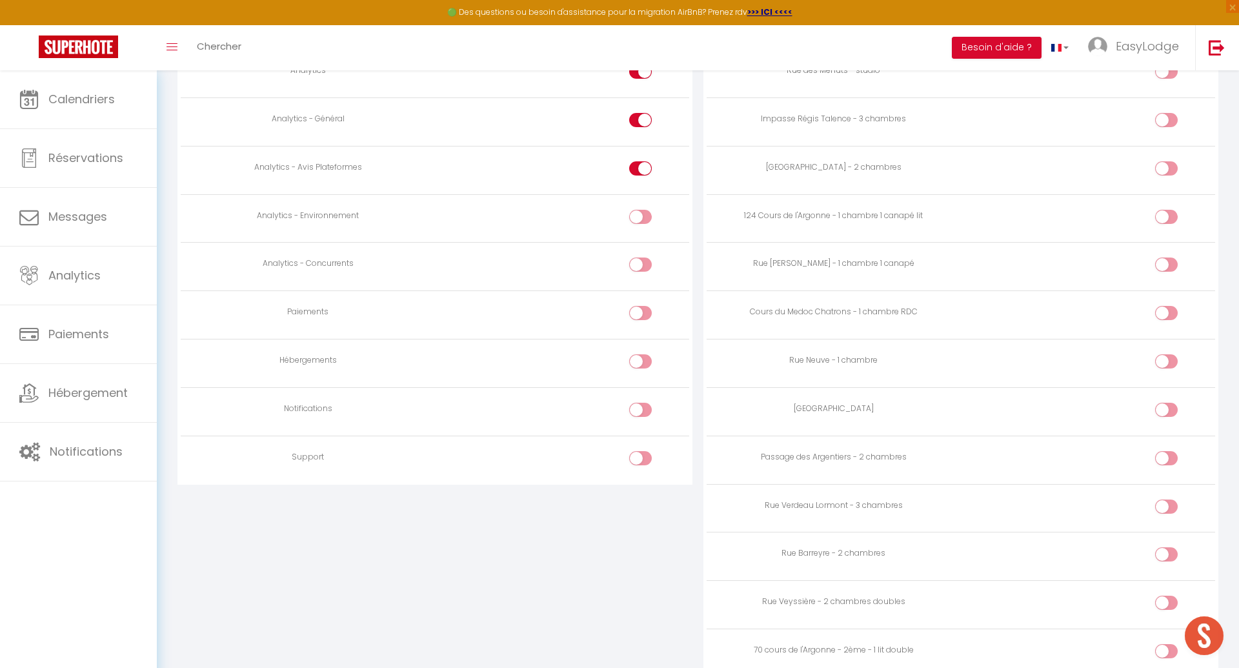
checkbox input "false"
click at [639, 113] on div at bounding box center [640, 120] width 23 height 14
click at [641, 113] on input "checkbox" at bounding box center [652, 122] width 23 height 19
checkbox input "false"
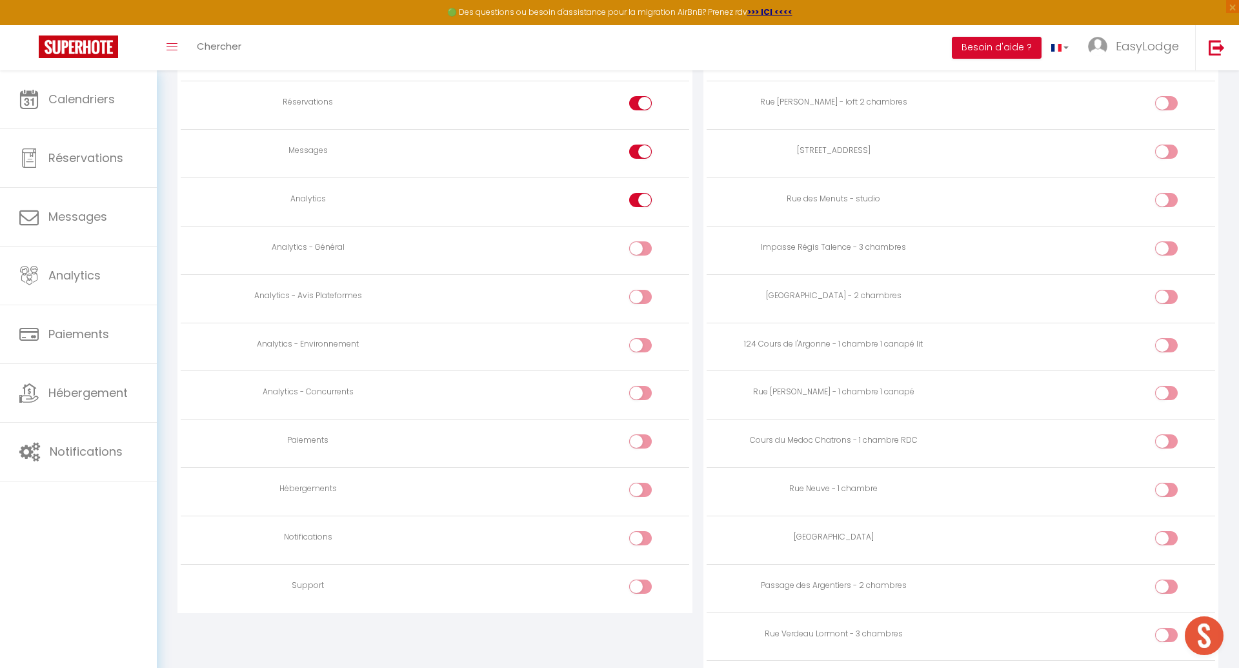
scroll to position [951, 0]
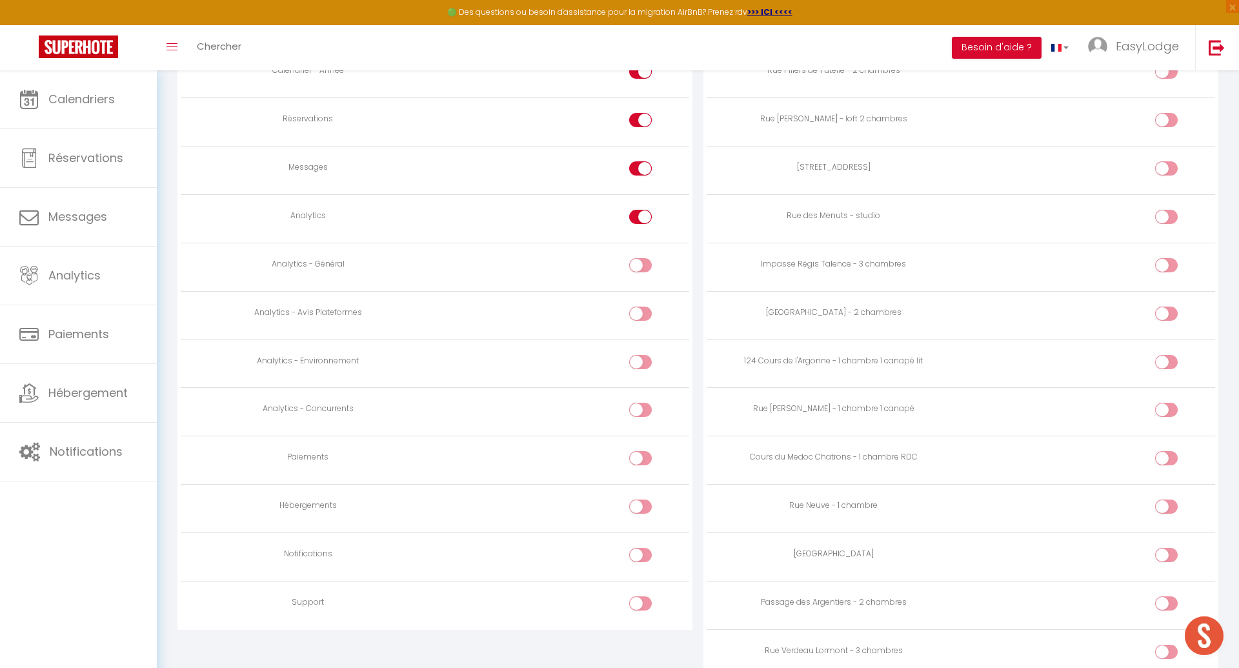
click at [632, 210] on div at bounding box center [640, 217] width 23 height 14
click at [641, 210] on input "checkbox" at bounding box center [652, 219] width 23 height 19
checkbox input "false"
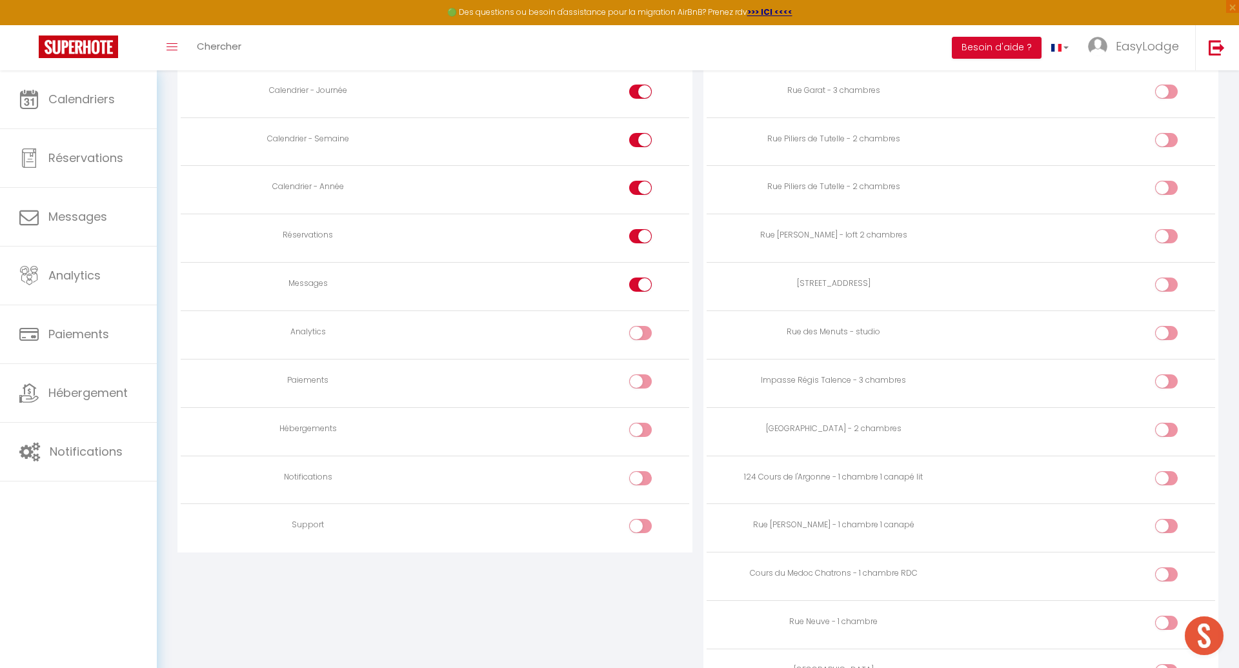
scroll to position [834, 0]
click at [641, 278] on input "checkbox" at bounding box center [652, 287] width 23 height 19
checkbox input "false"
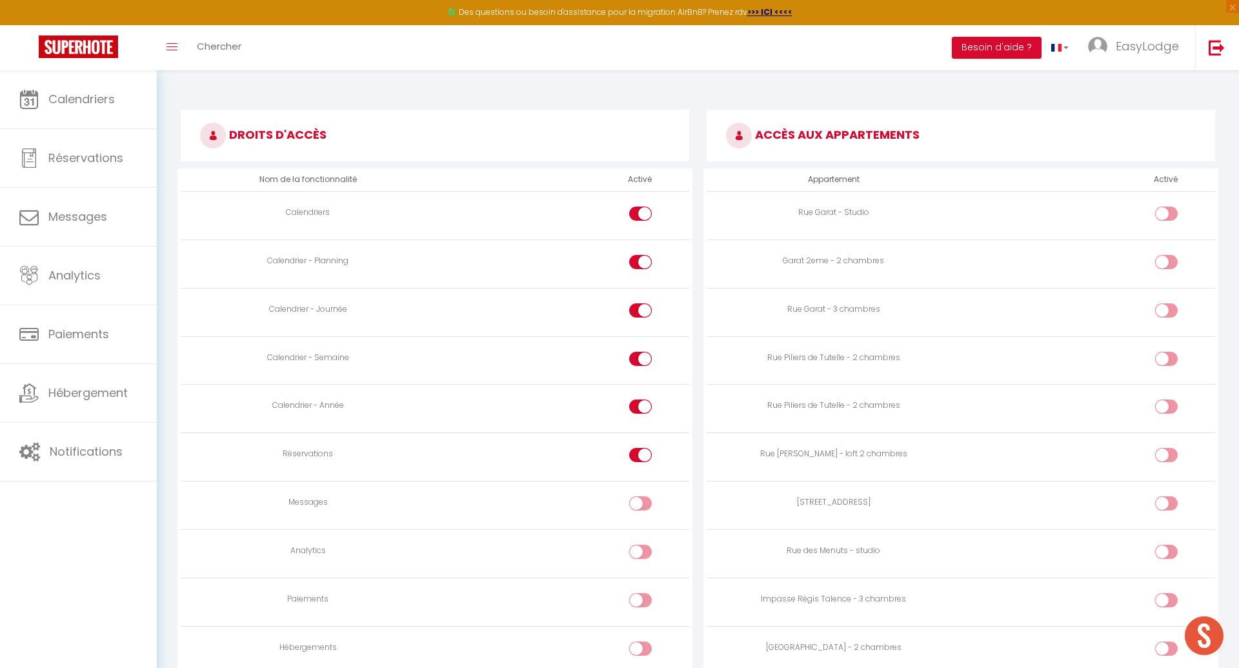
scroll to position [0, 0]
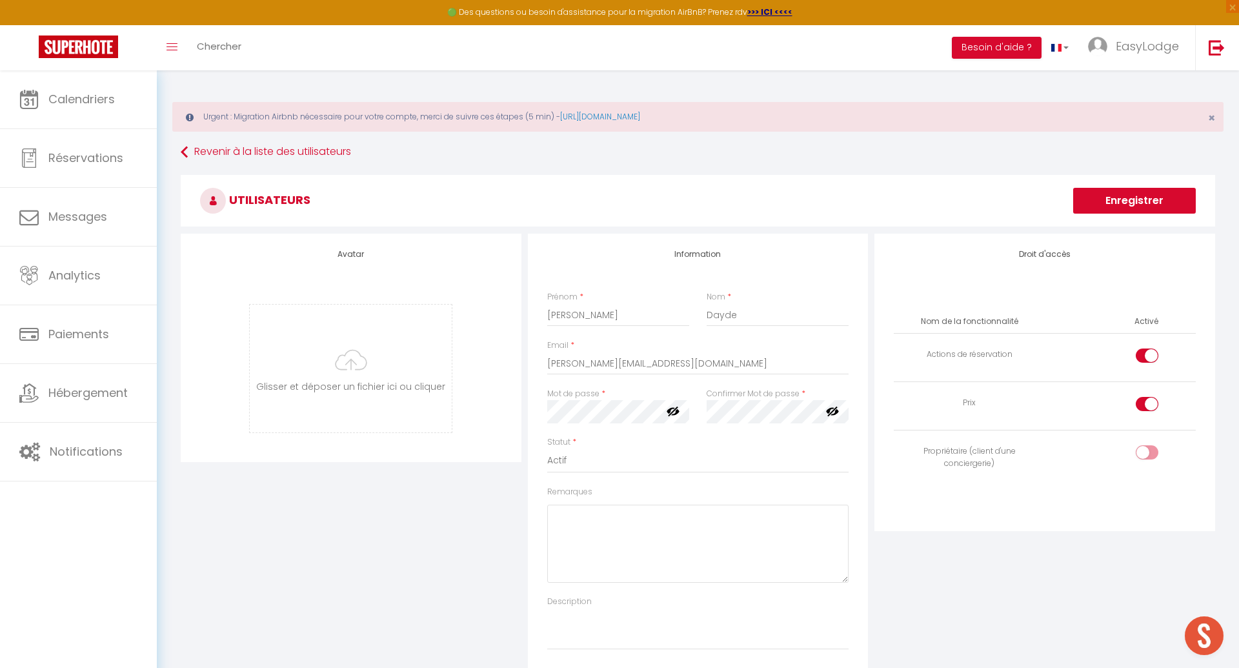
click at [1138, 199] on button "Enregistrer" at bounding box center [1134, 201] width 123 height 26
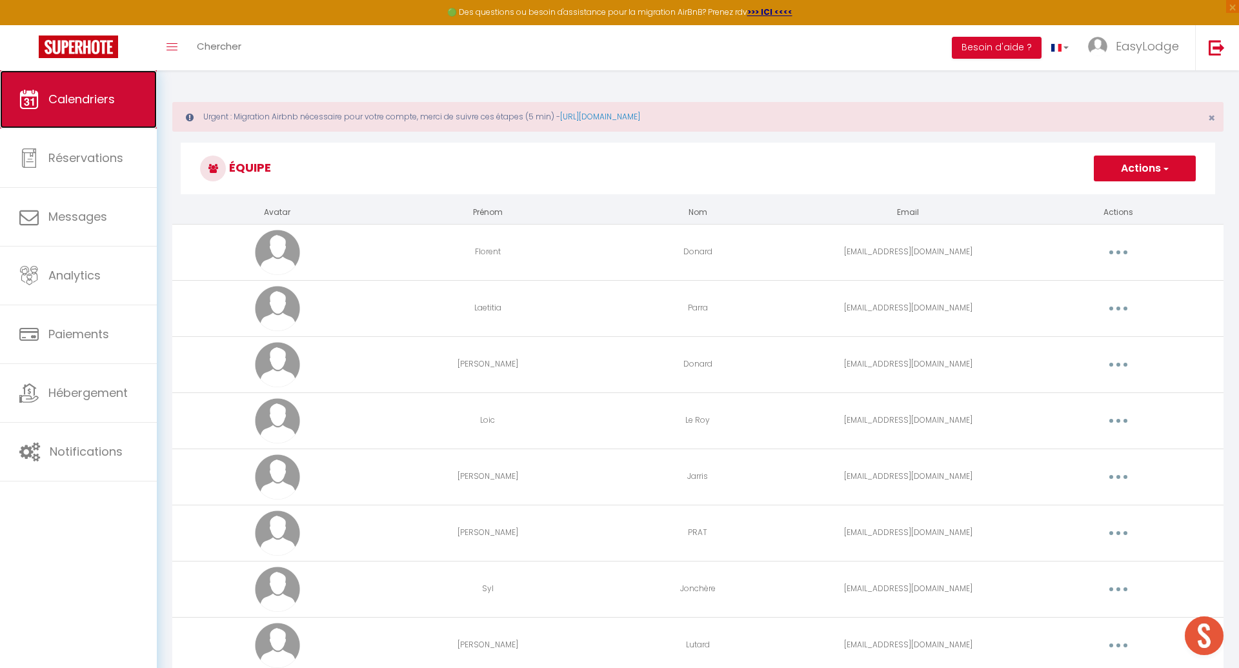
click at [67, 103] on span "Calendriers" at bounding box center [81, 99] width 66 height 16
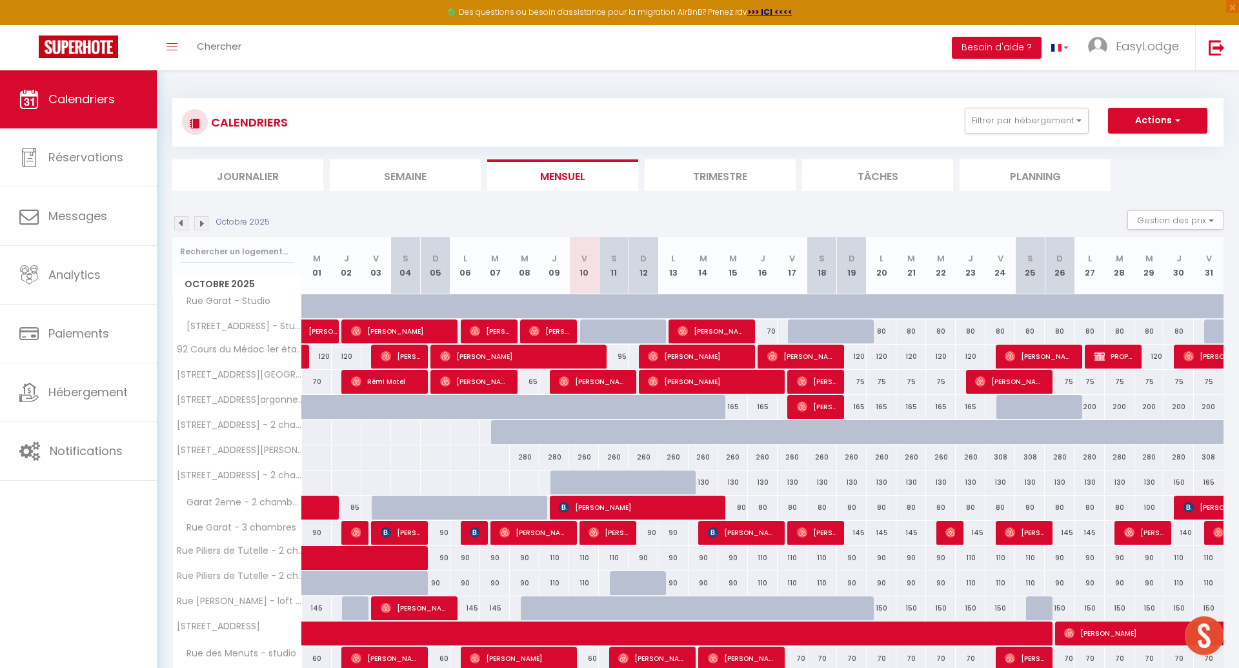
click at [1034, 181] on li "Planning" at bounding box center [1035, 175] width 151 height 32
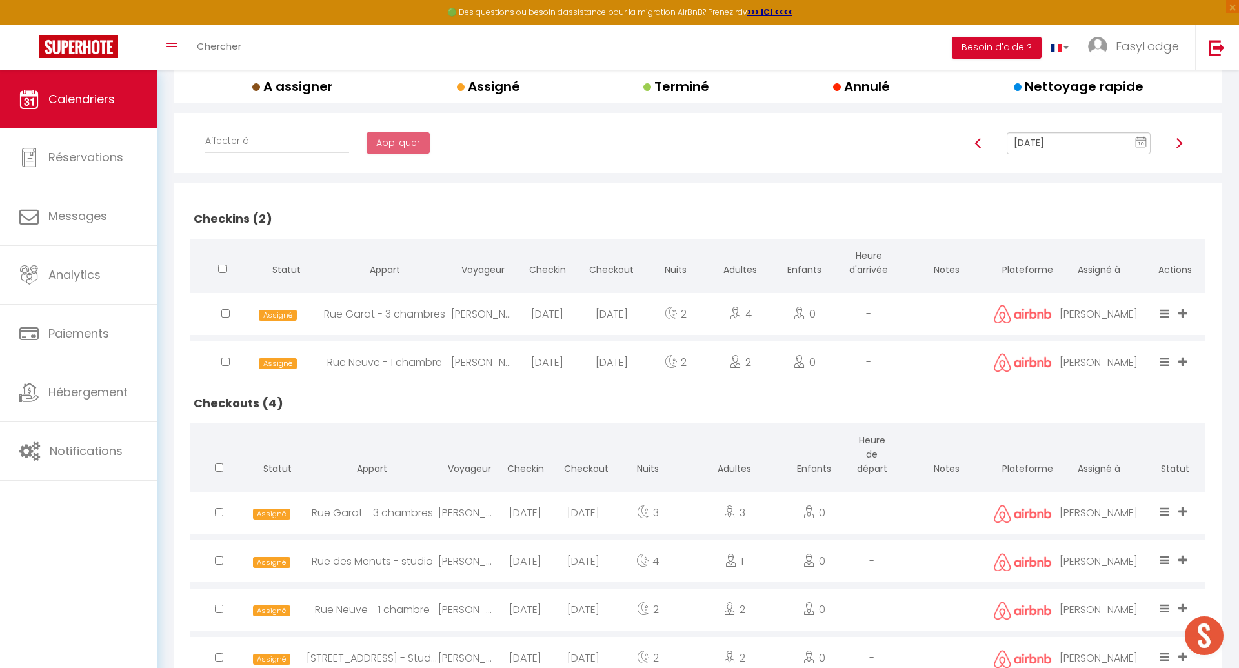
scroll to position [177, 0]
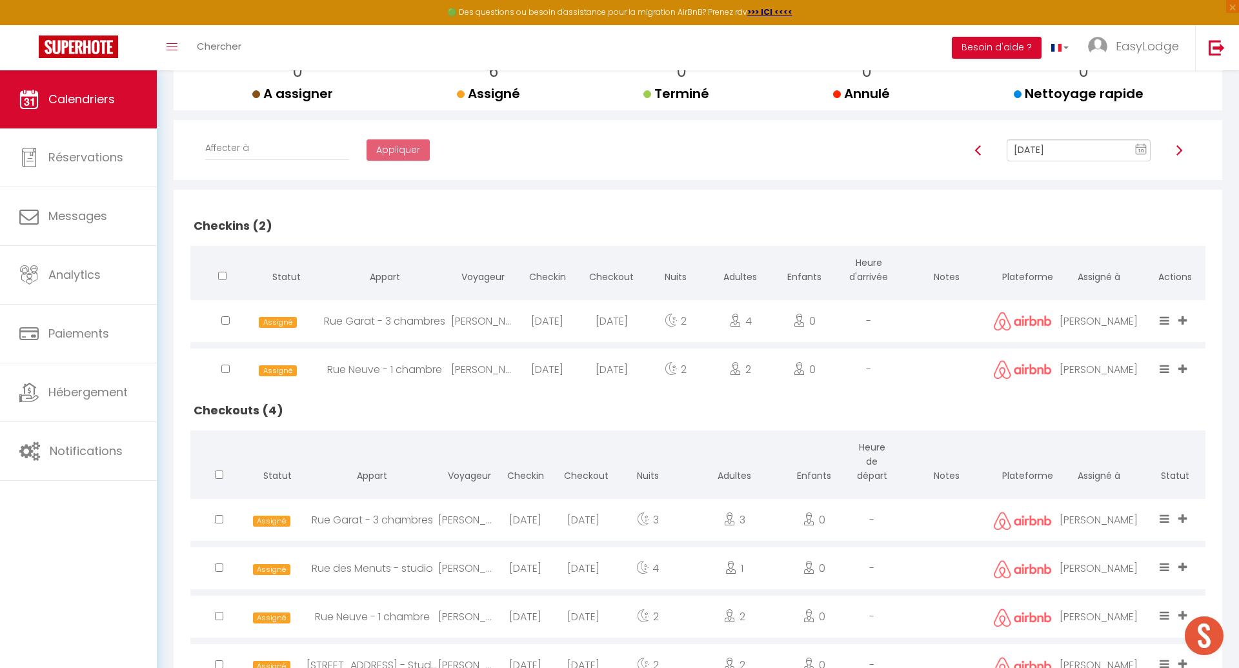
click at [1178, 148] on img at bounding box center [1179, 150] width 10 height 10
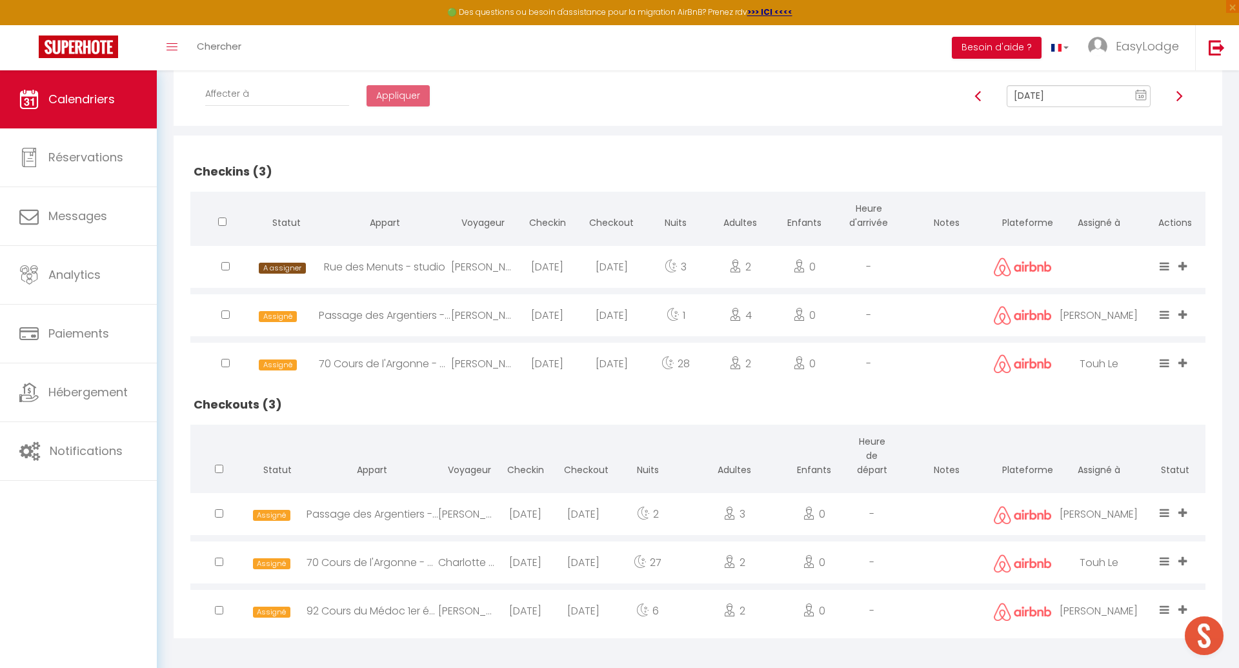
scroll to position [288, 0]
click at [1176, 93] on img at bounding box center [1179, 93] width 10 height 10
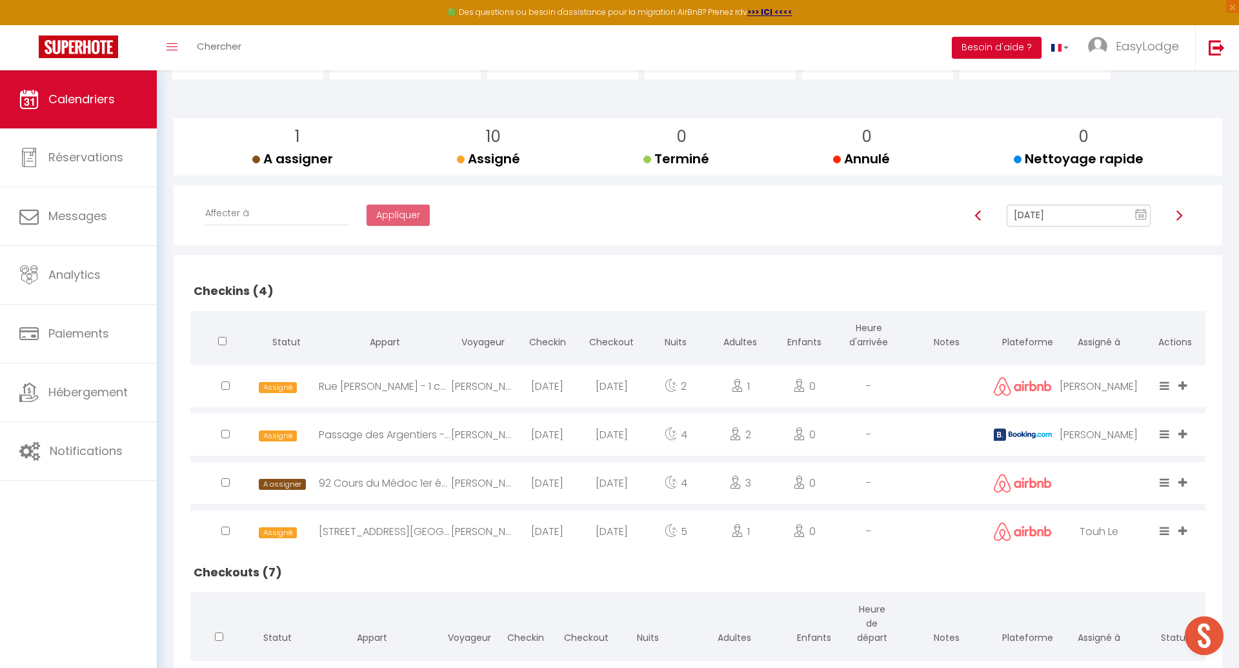
scroll to position [163, 0]
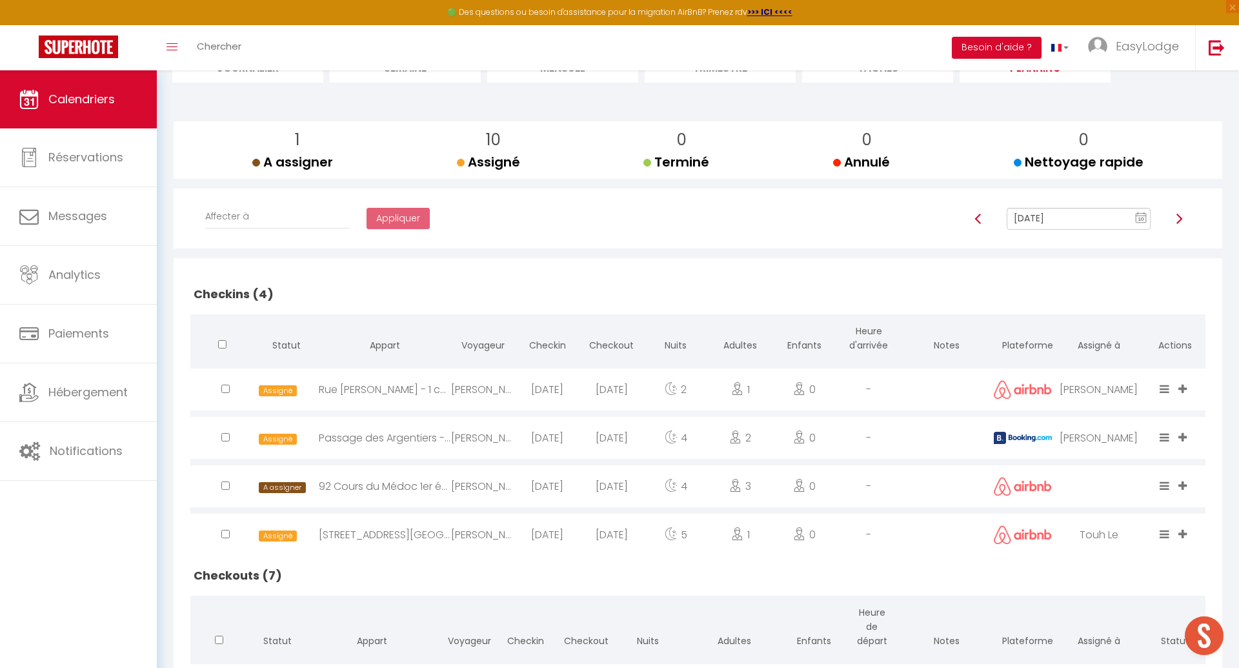
click at [1178, 217] on img at bounding box center [1179, 219] width 10 height 10
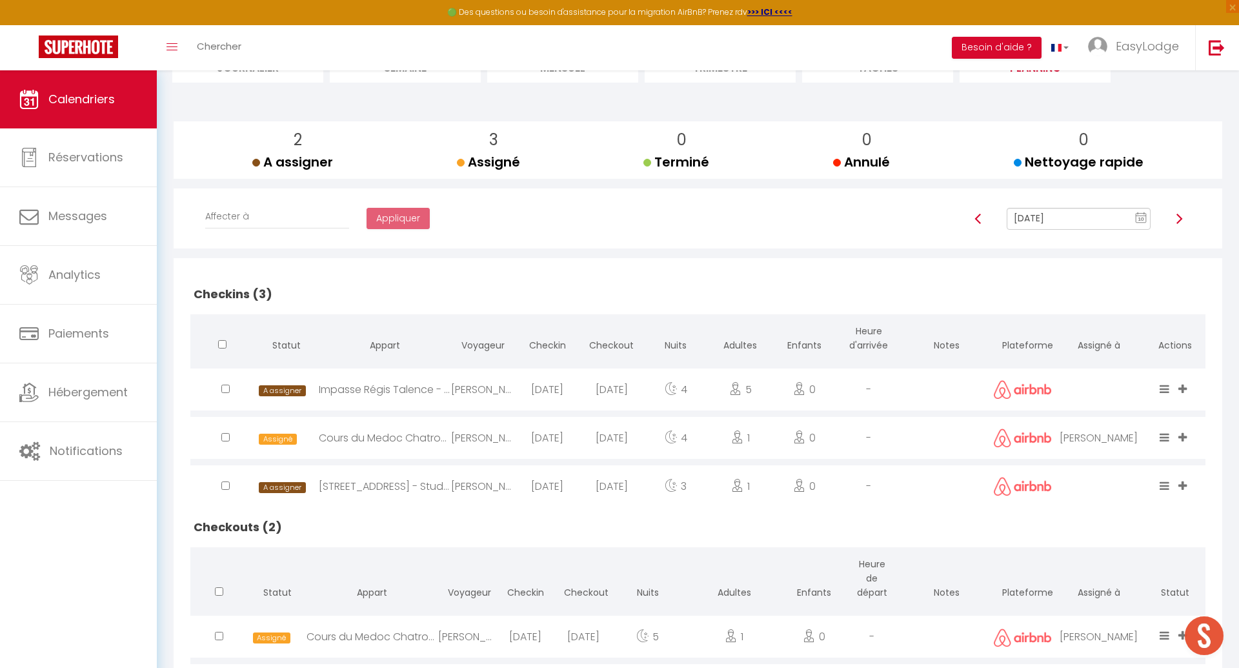
scroll to position [240, 0]
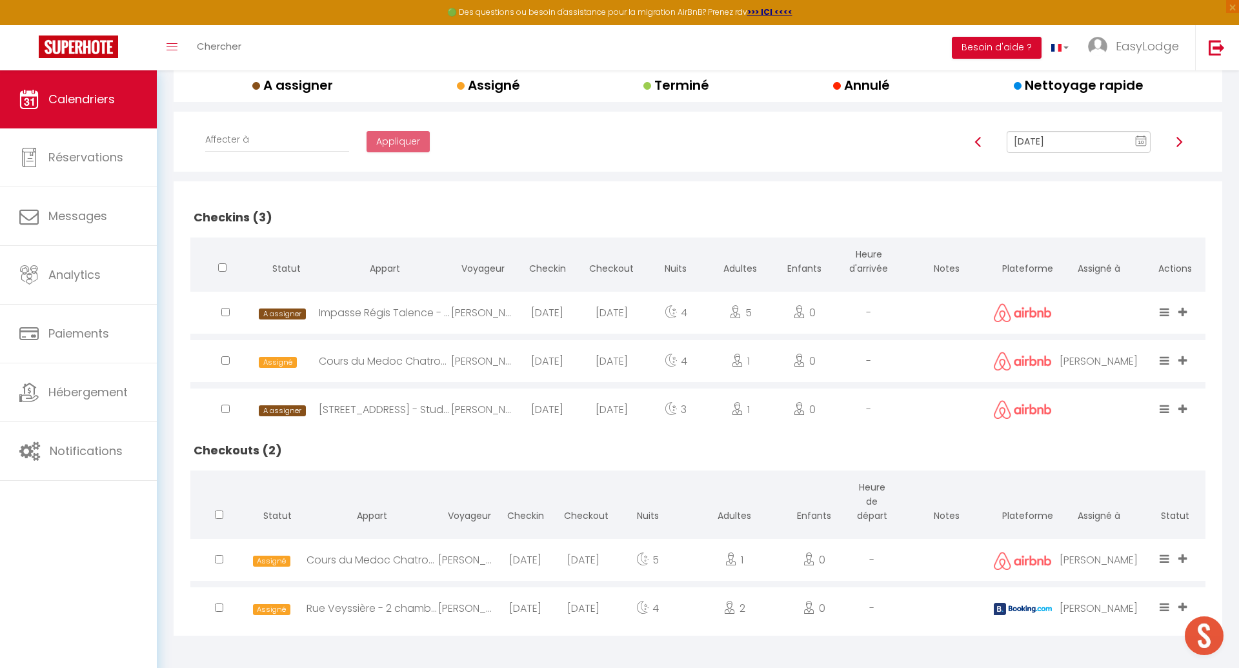
click at [1178, 137] on img at bounding box center [1179, 142] width 10 height 10
click at [1184, 554] on icon at bounding box center [1182, 558] width 8 height 11
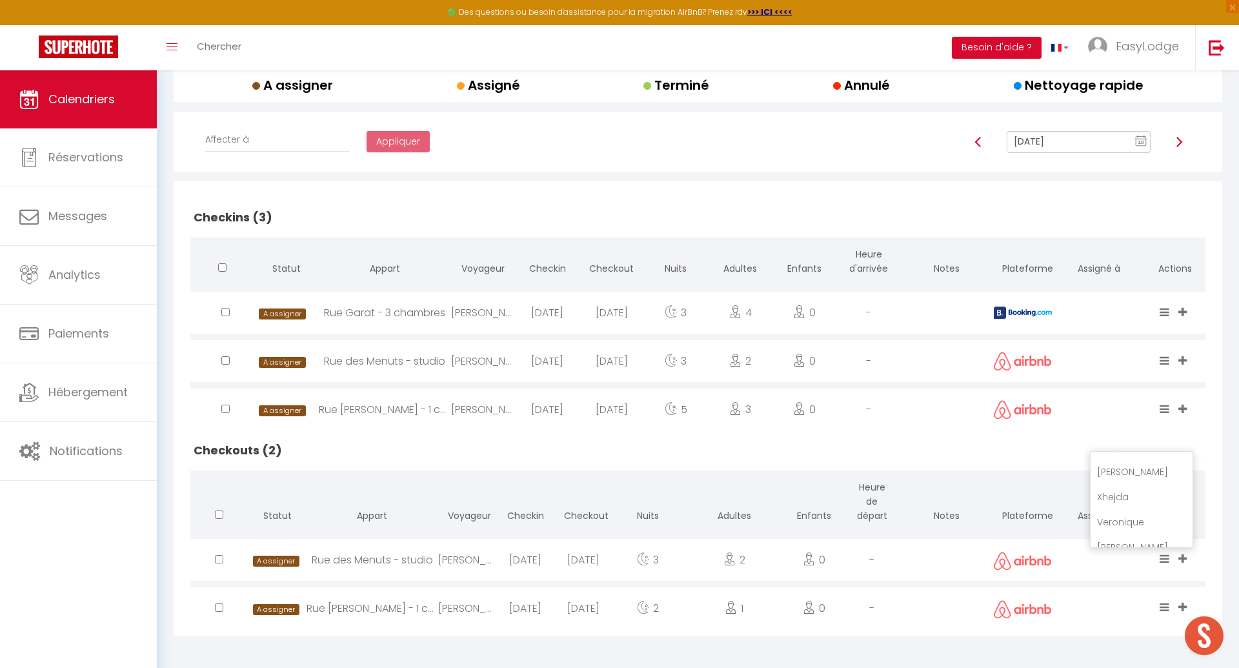
scroll to position [276, 0]
click at [1181, 137] on img at bounding box center [1179, 142] width 10 height 10
type input "[DATE]"
checkbox input "true"
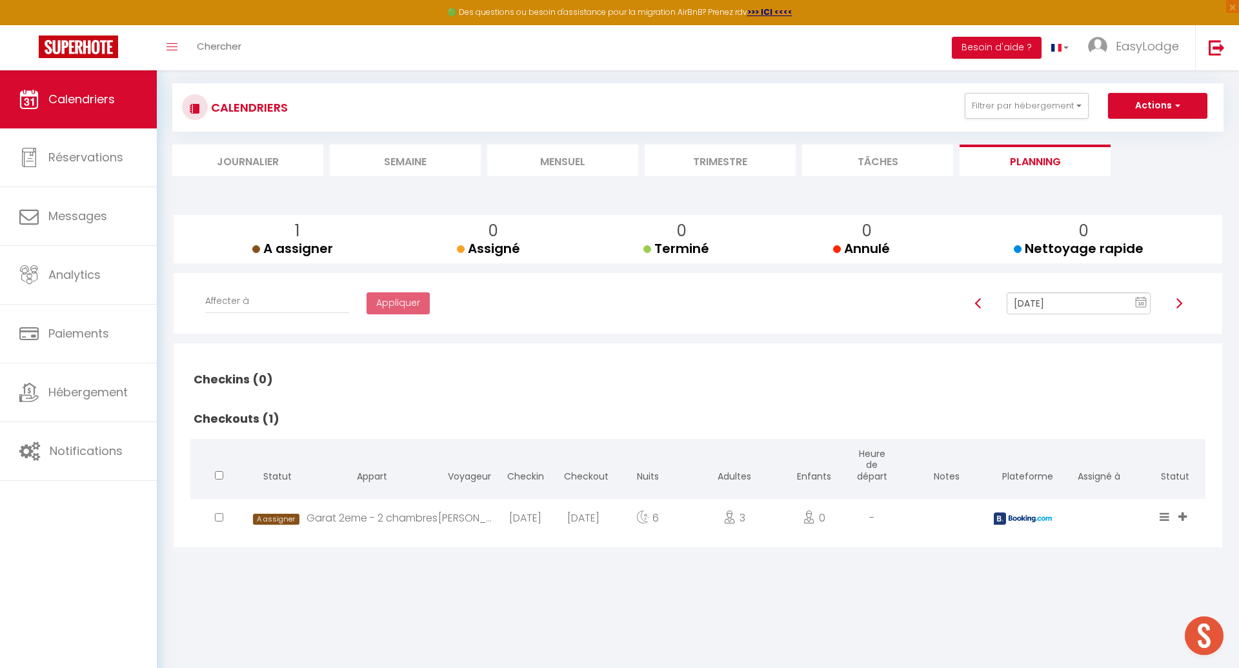
click at [1178, 300] on img at bounding box center [1179, 303] width 10 height 10
type input "[DATE]"
checkbox input "false"
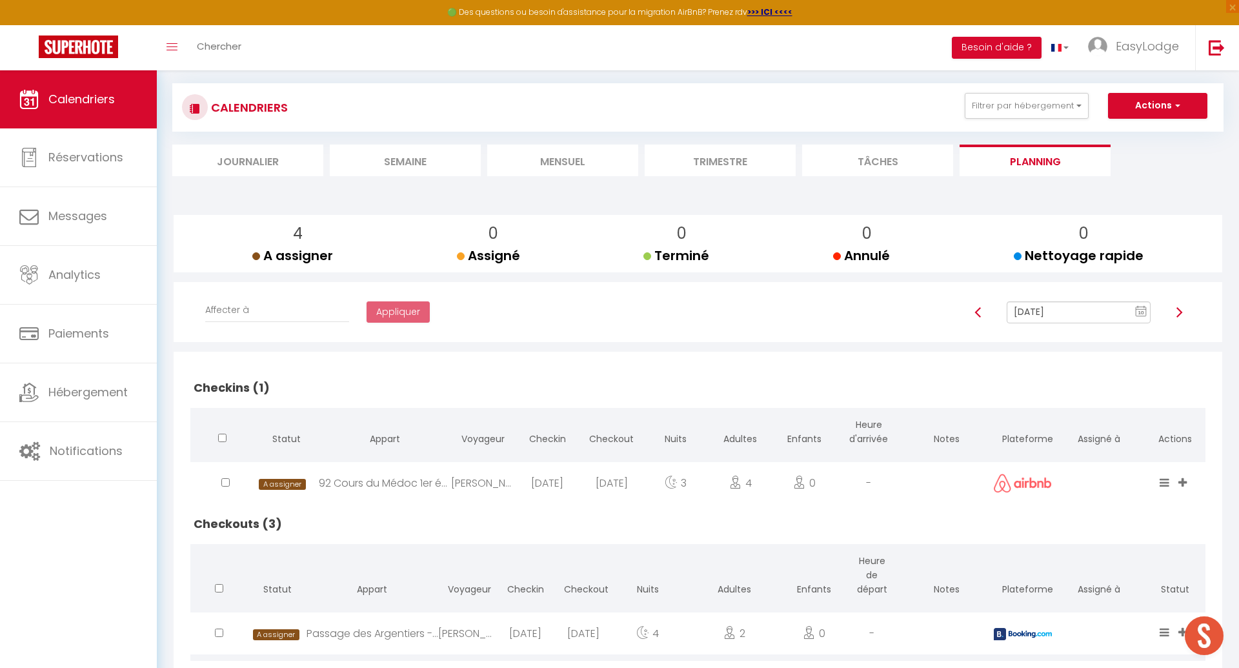
scroll to position [192, 0]
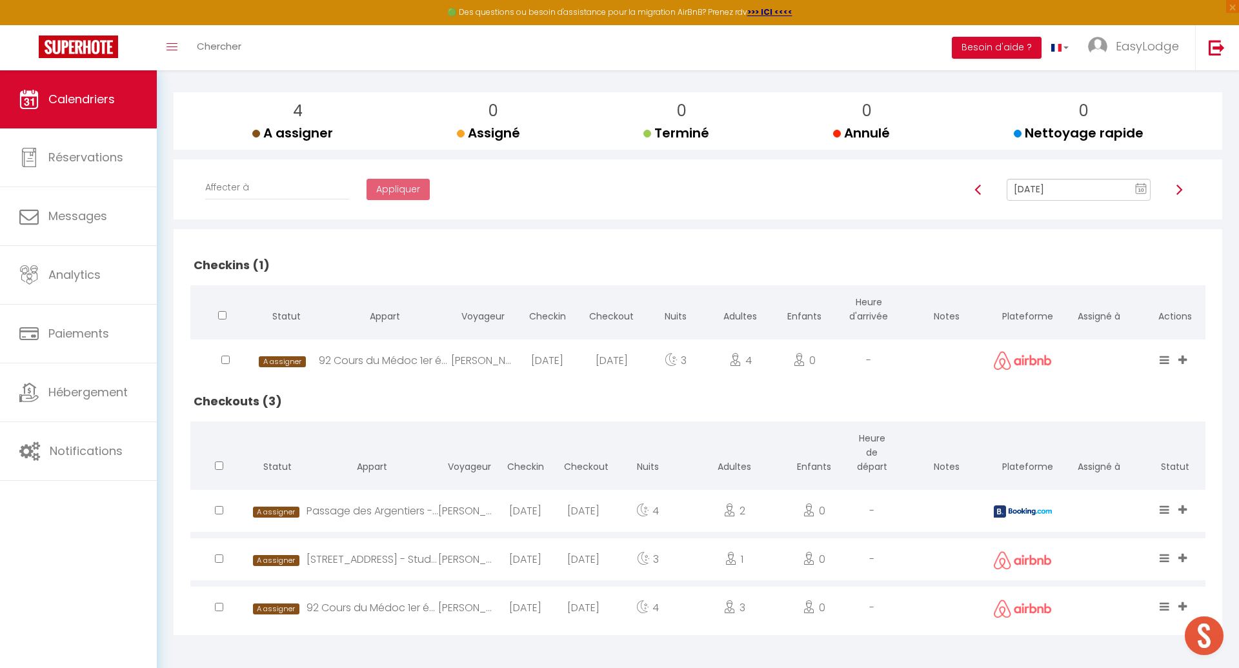
click at [1182, 507] on icon at bounding box center [1182, 509] width 8 height 11
click at [1128, 439] on li "[PERSON_NAME]" at bounding box center [1142, 436] width 102 height 25
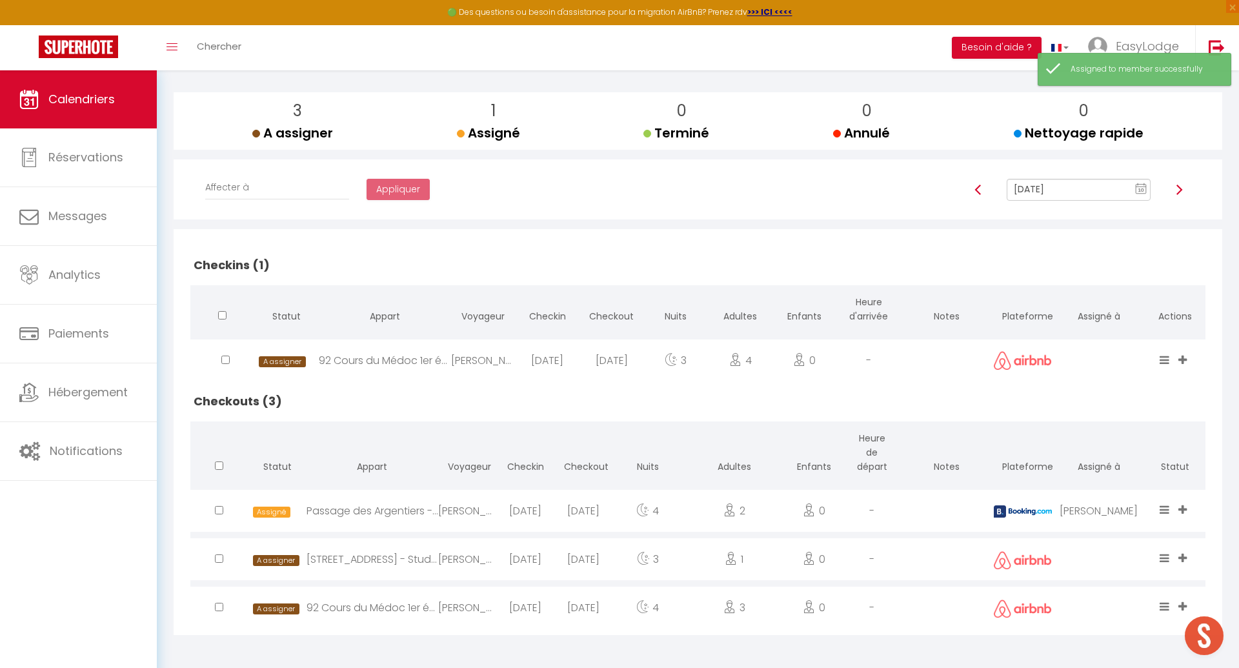
click at [1183, 603] on icon at bounding box center [1182, 606] width 8 height 11
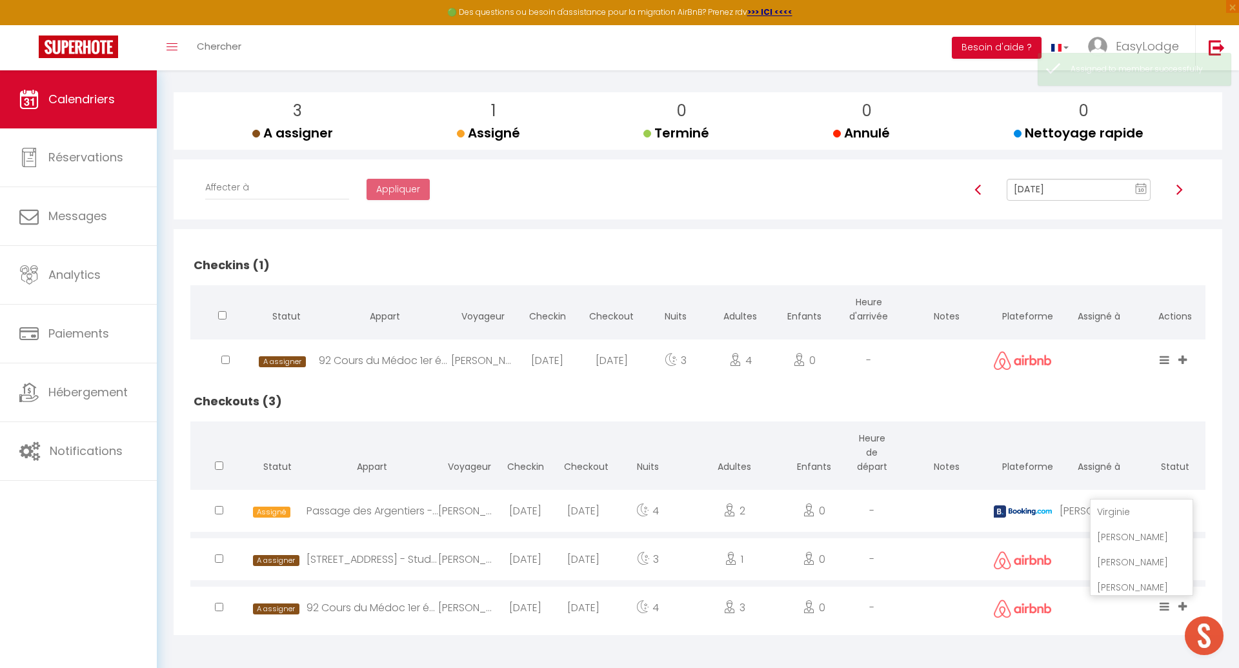
scroll to position [656, 0]
click at [1120, 532] on li "[PERSON_NAME]" at bounding box center [1142, 535] width 102 height 25
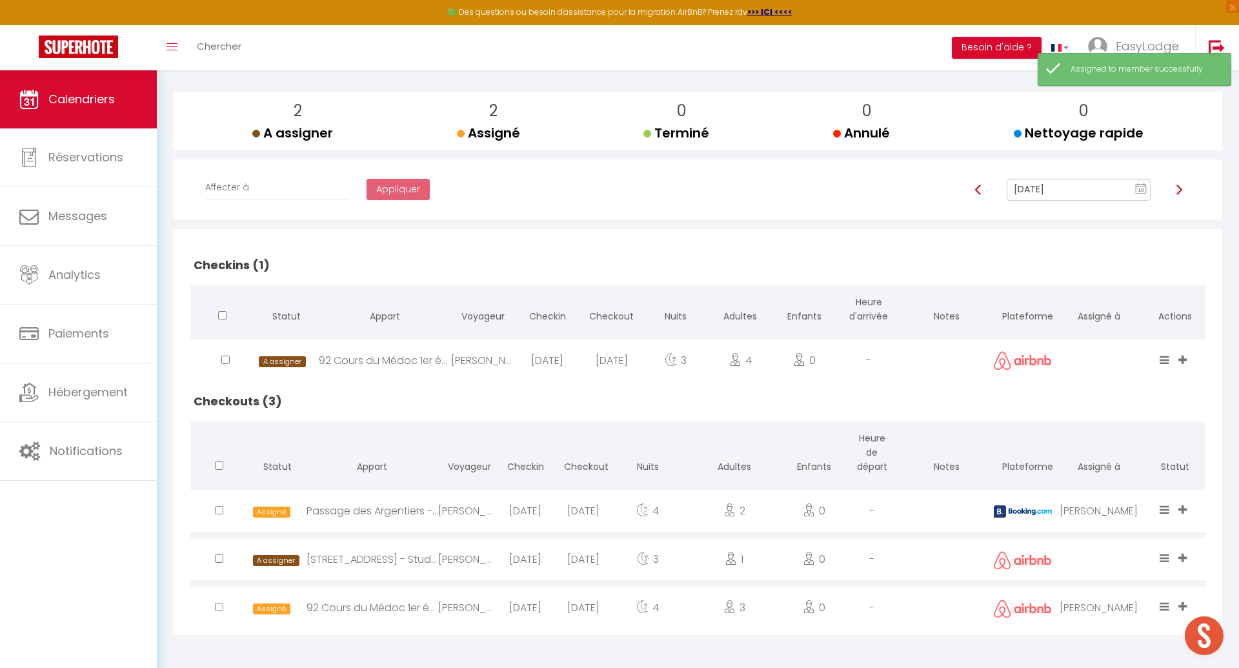
click at [1185, 553] on icon at bounding box center [1182, 557] width 8 height 11
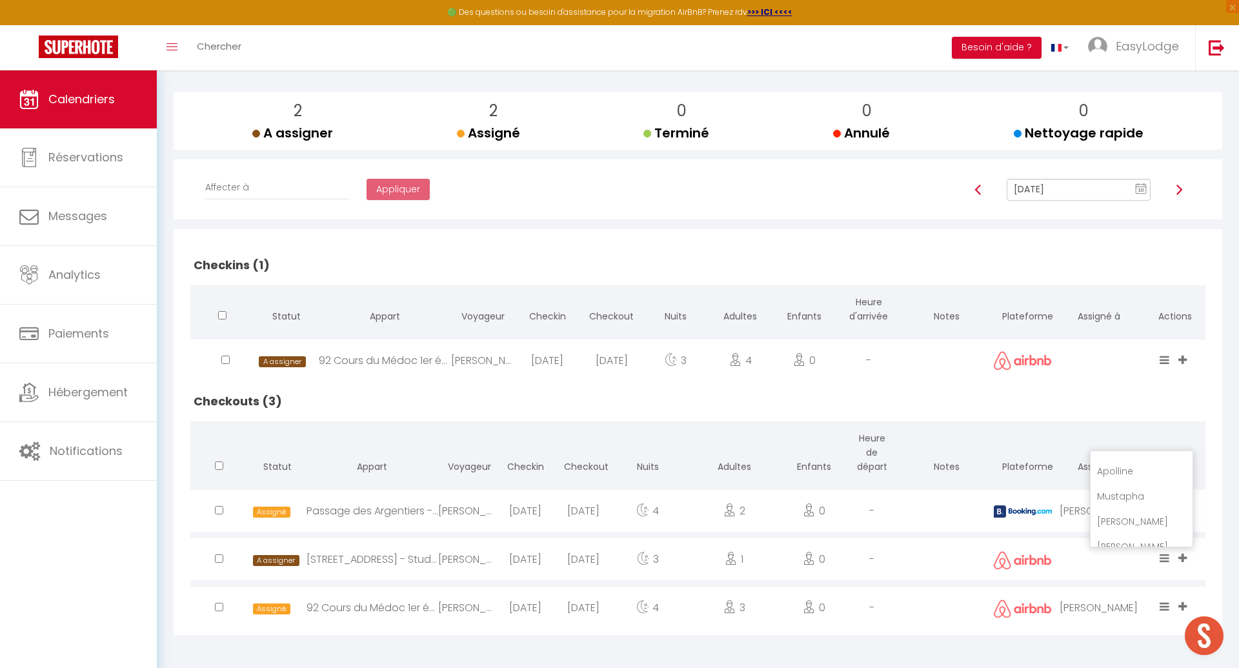
scroll to position [549, 0]
click at [1125, 487] on li "Mustapha" at bounding box center [1142, 493] width 102 height 25
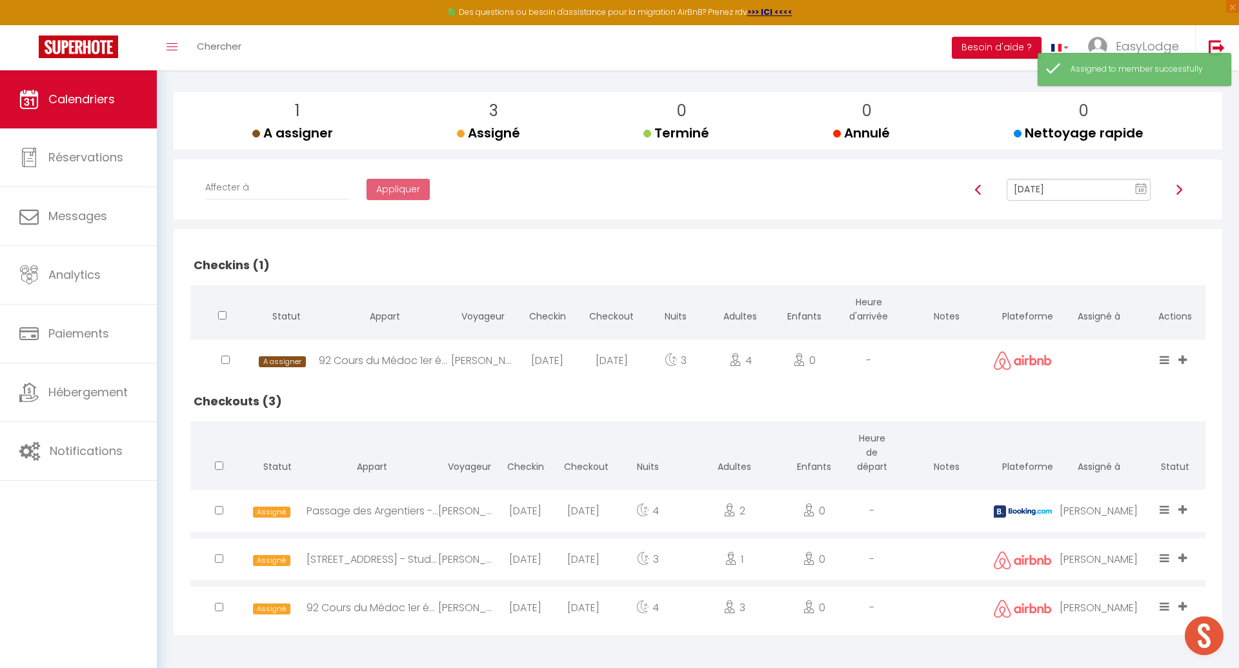
click at [1182, 356] on icon at bounding box center [1182, 359] width 8 height 11
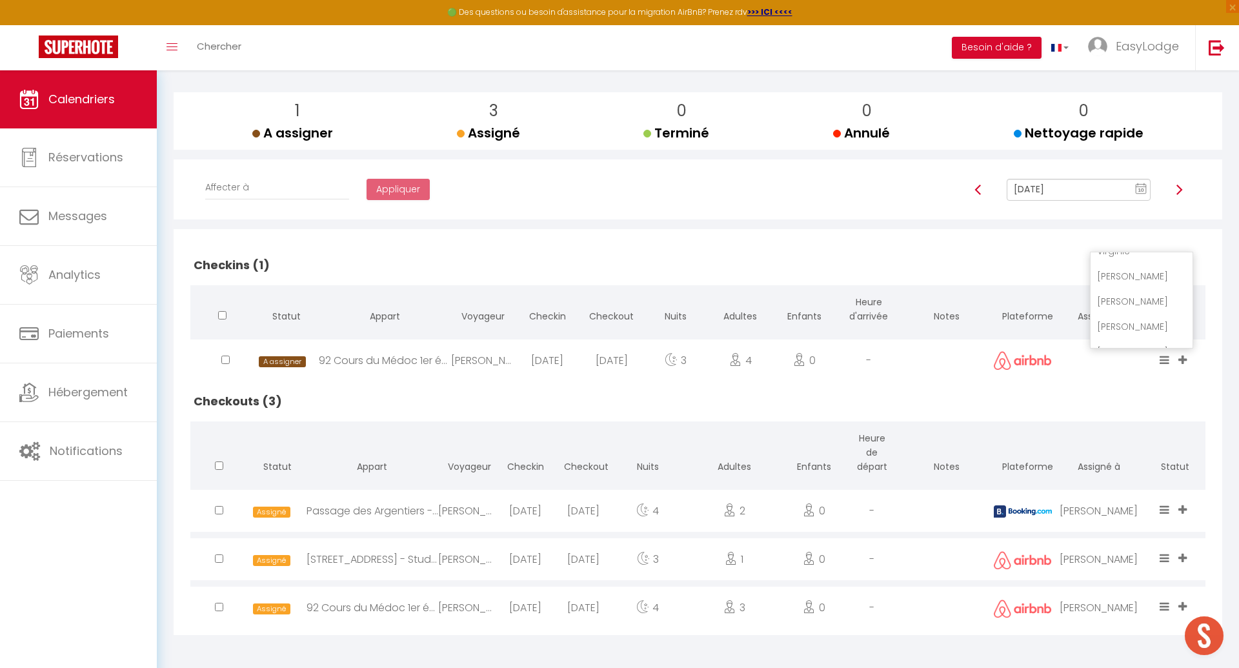
scroll to position [659, 0]
click at [1136, 284] on li "[PERSON_NAME]" at bounding box center [1142, 285] width 102 height 25
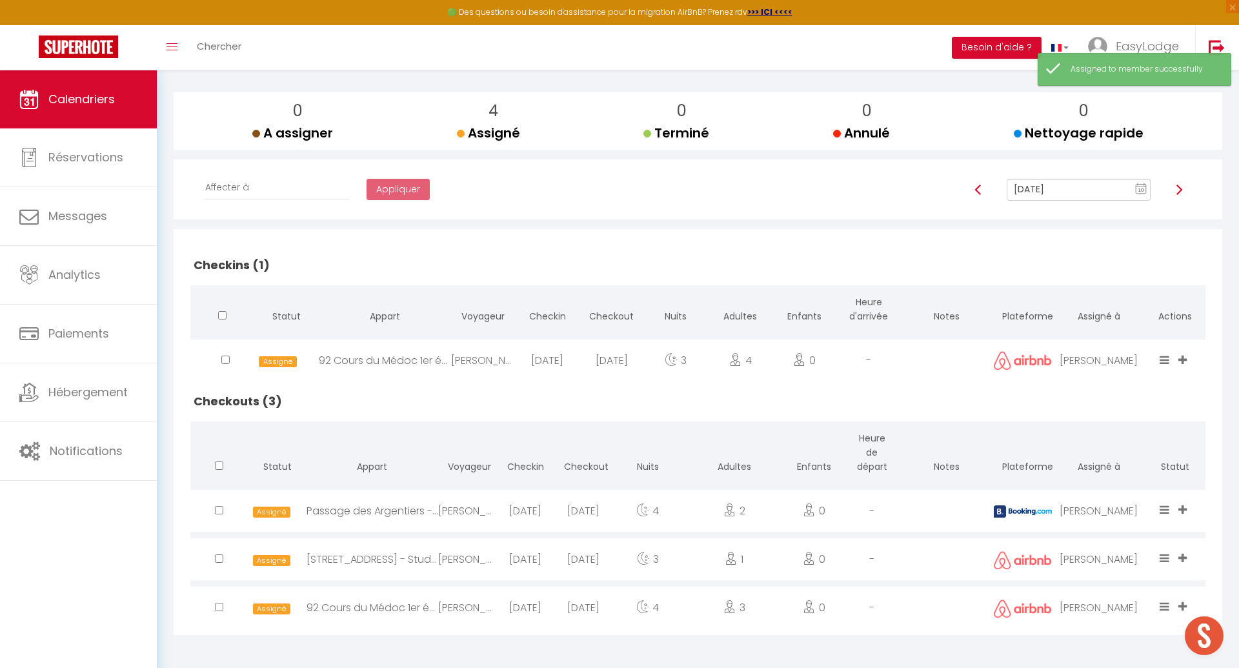
click at [1176, 185] on img at bounding box center [1179, 190] width 10 height 10
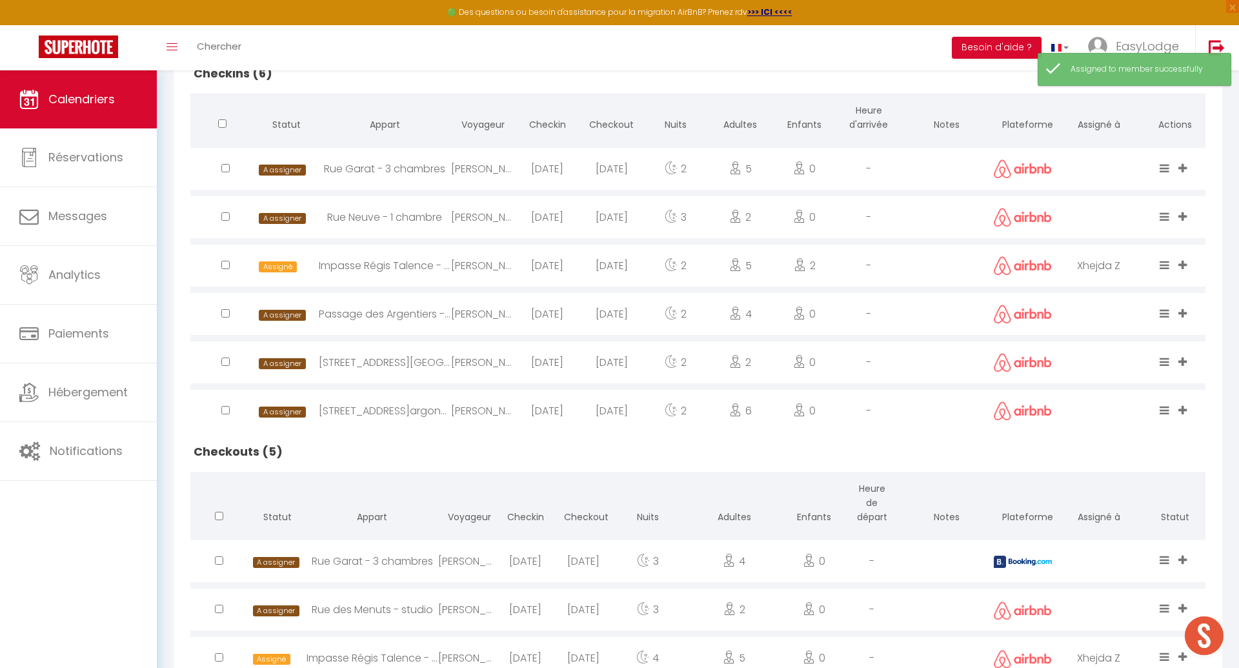
scroll to position [530, 0]
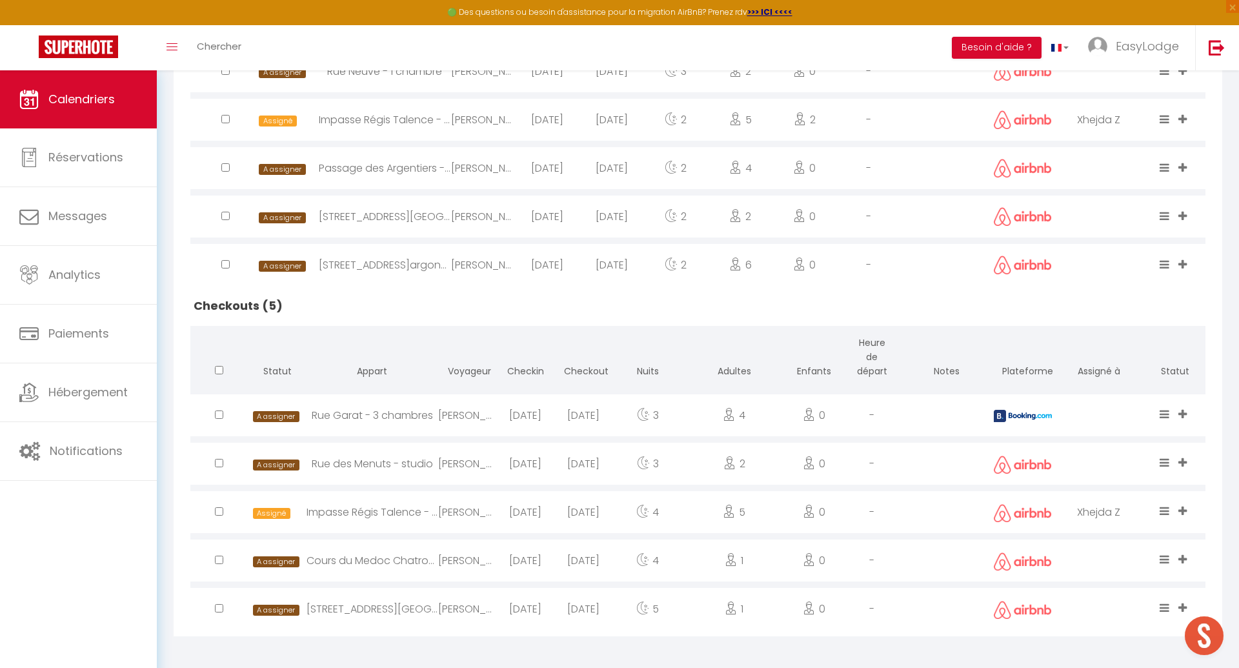
click at [1185, 408] on icon at bounding box center [1182, 413] width 8 height 11
click at [1127, 317] on li "[PERSON_NAME]" at bounding box center [1142, 324] width 102 height 25
click at [1184, 460] on icon at bounding box center [1182, 462] width 8 height 11
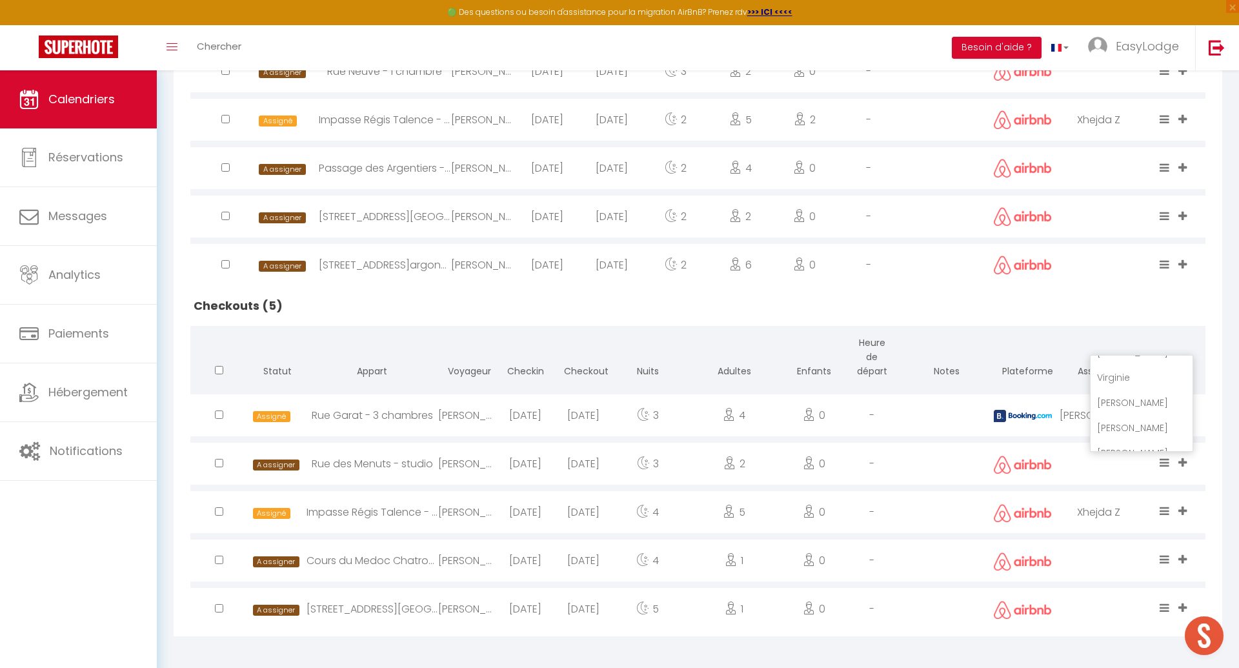
click at [1125, 394] on li "[PERSON_NAME]" at bounding box center [1142, 402] width 102 height 25
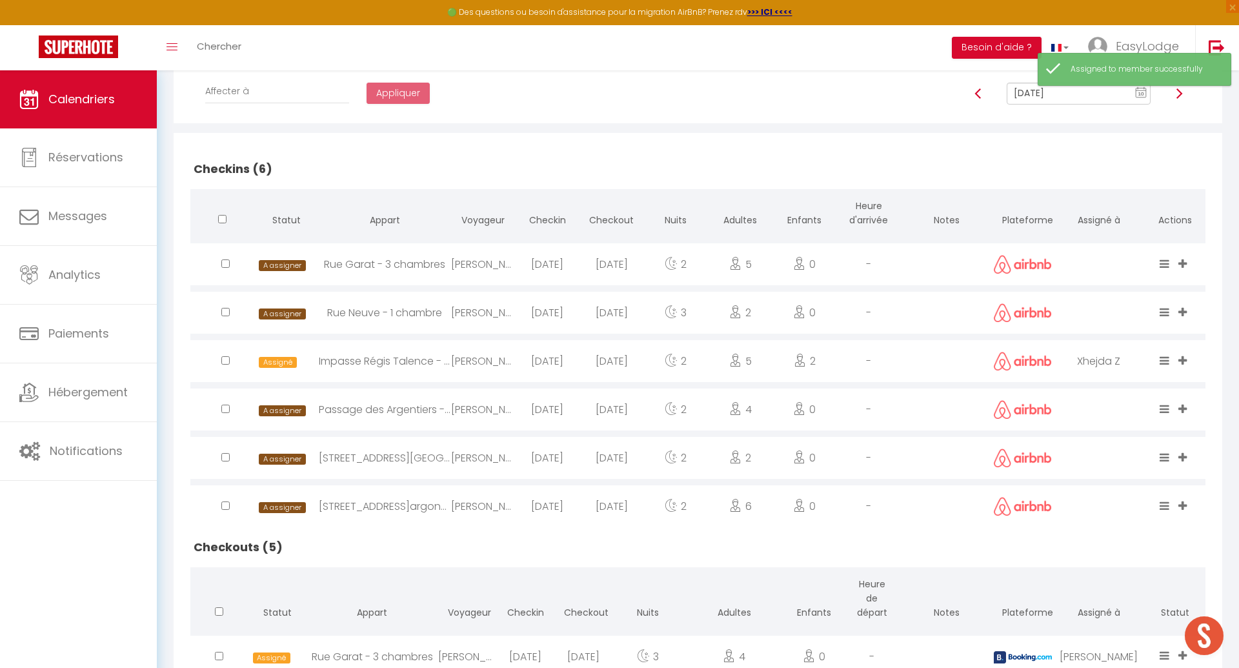
scroll to position [193, 0]
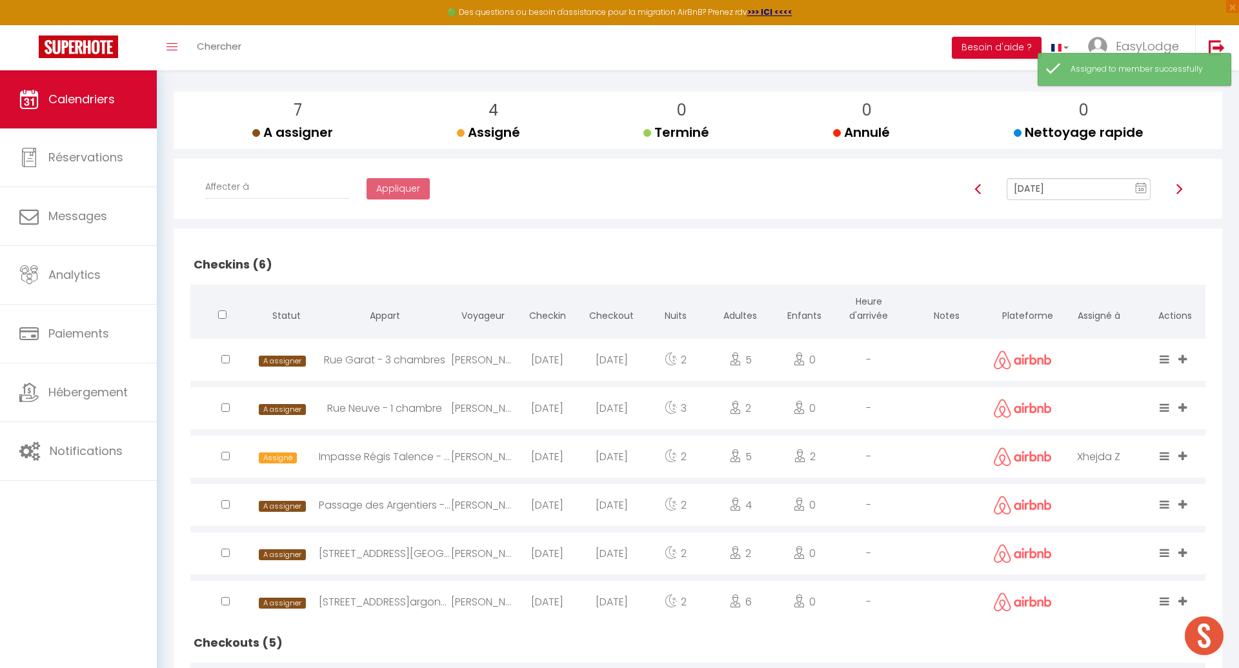
click at [1136, 185] on rect at bounding box center [1141, 188] width 10 height 9
click at [1192, 249] on h2 "Checkins (6)" at bounding box center [697, 265] width 1015 height 40
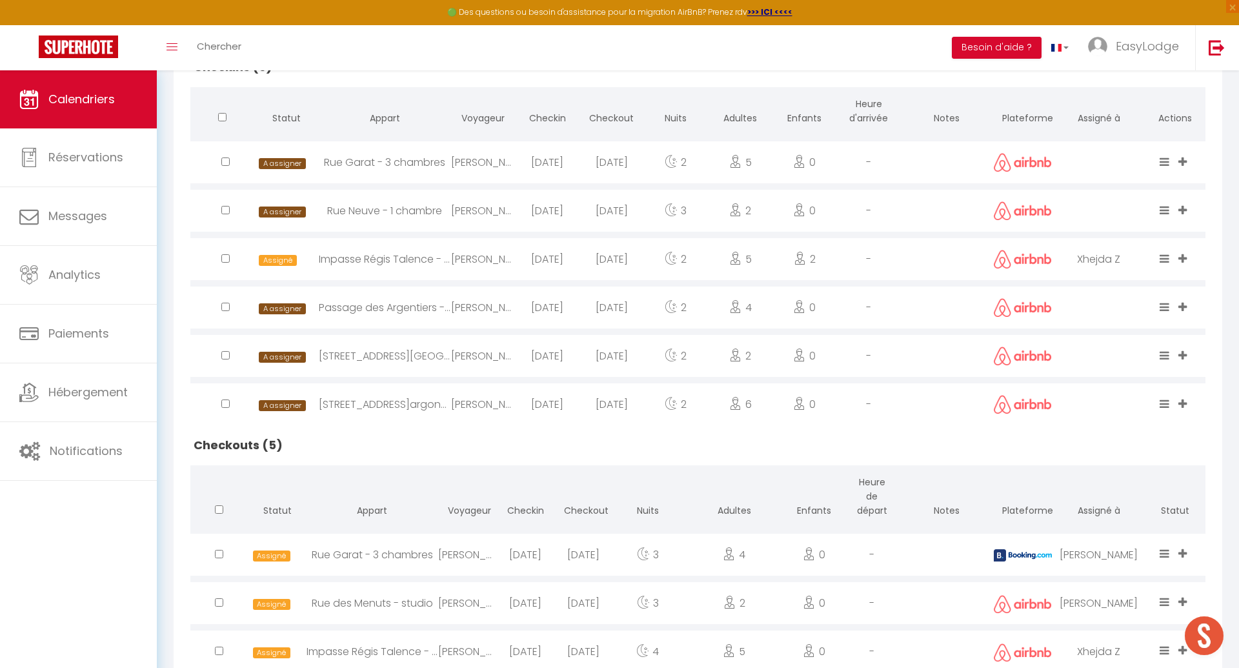
scroll to position [297, 0]
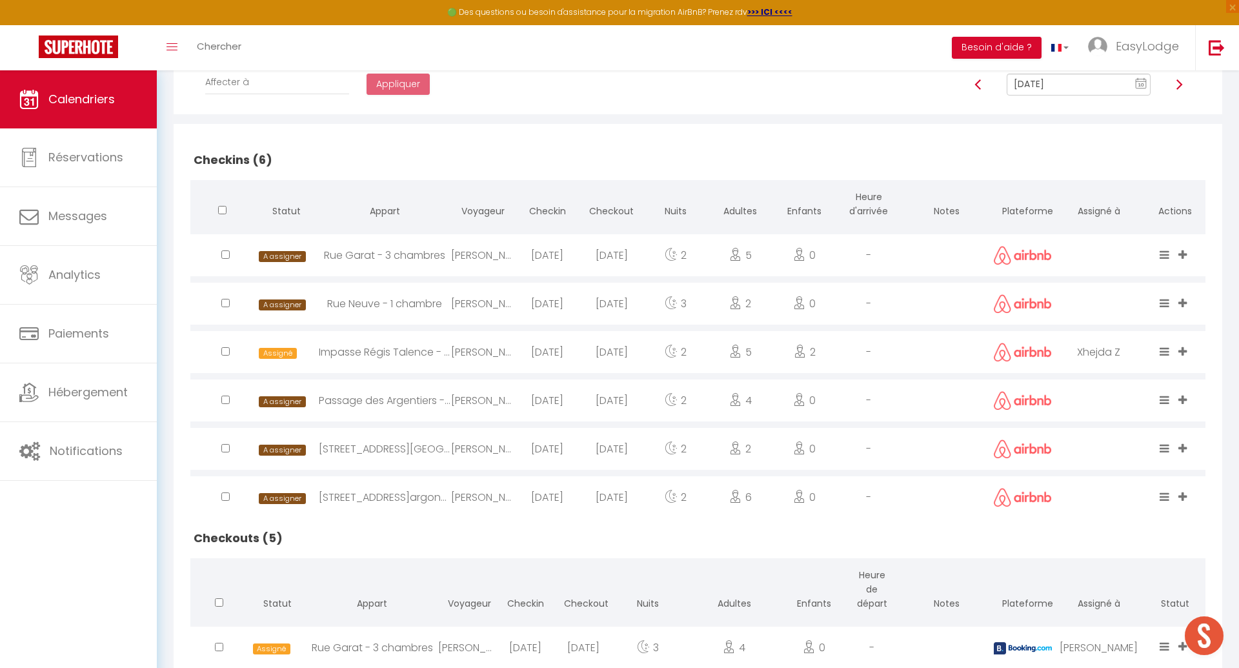
click at [1184, 250] on icon at bounding box center [1182, 254] width 8 height 11
click at [1134, 150] on li "[PERSON_NAME]" at bounding box center [1142, 153] width 102 height 25
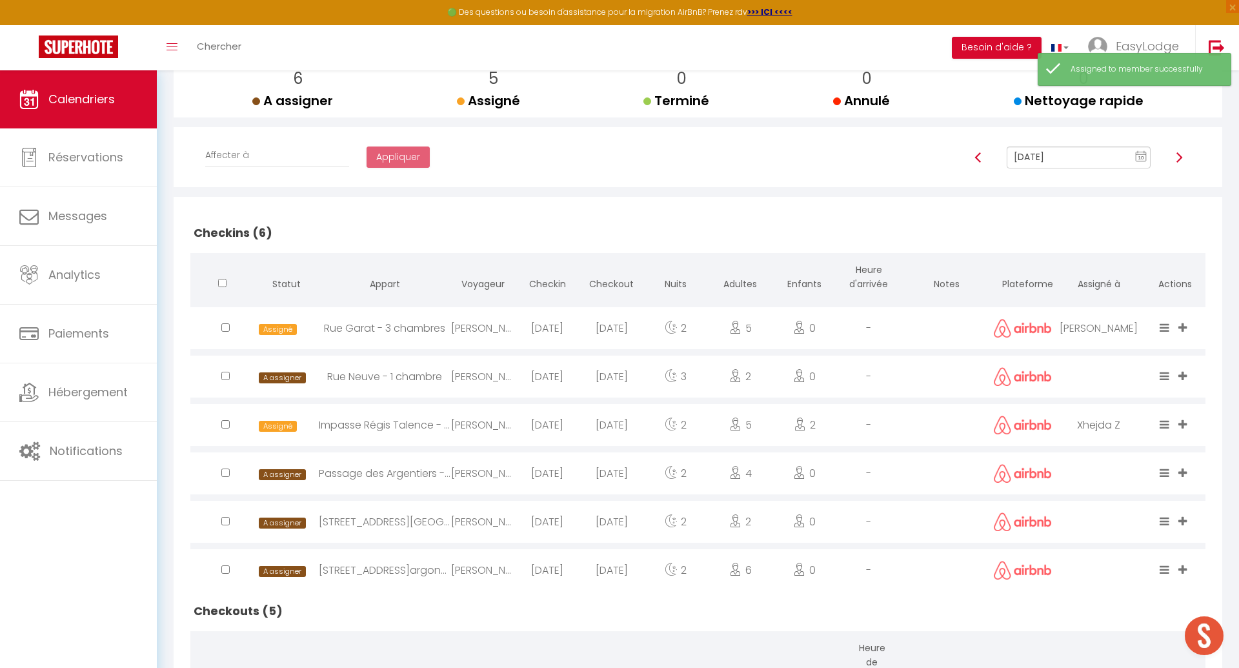
scroll to position [208, 0]
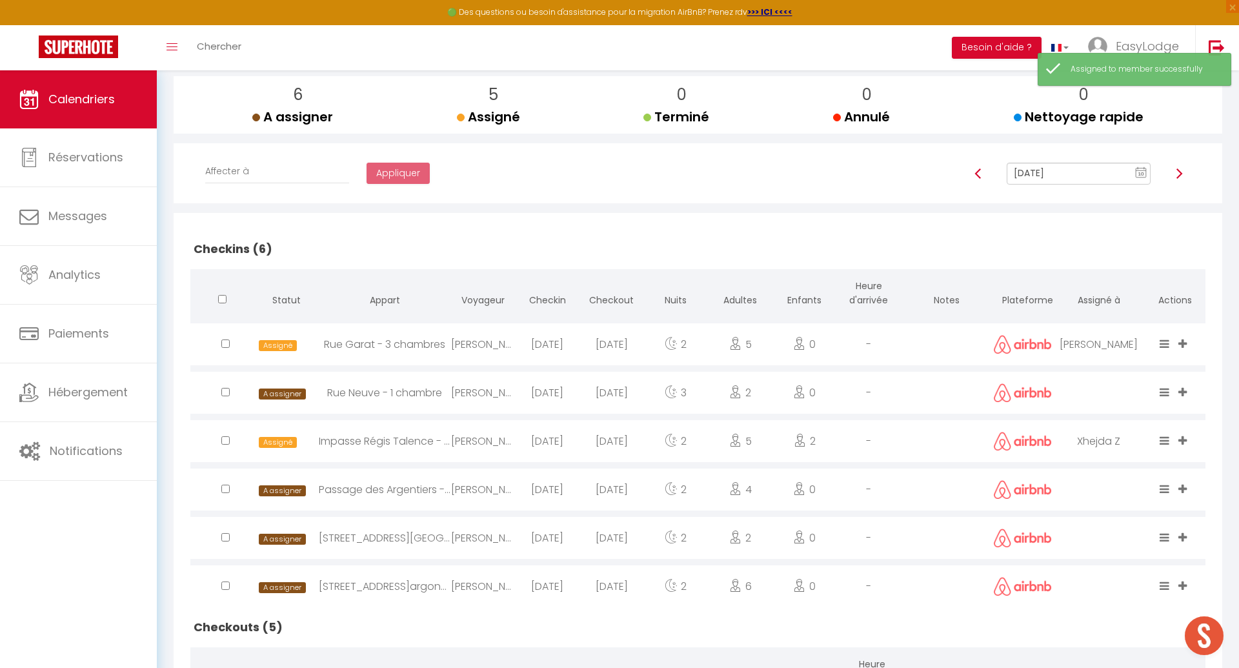
click at [1177, 173] on img at bounding box center [1179, 173] width 10 height 10
type input "[DATE]"
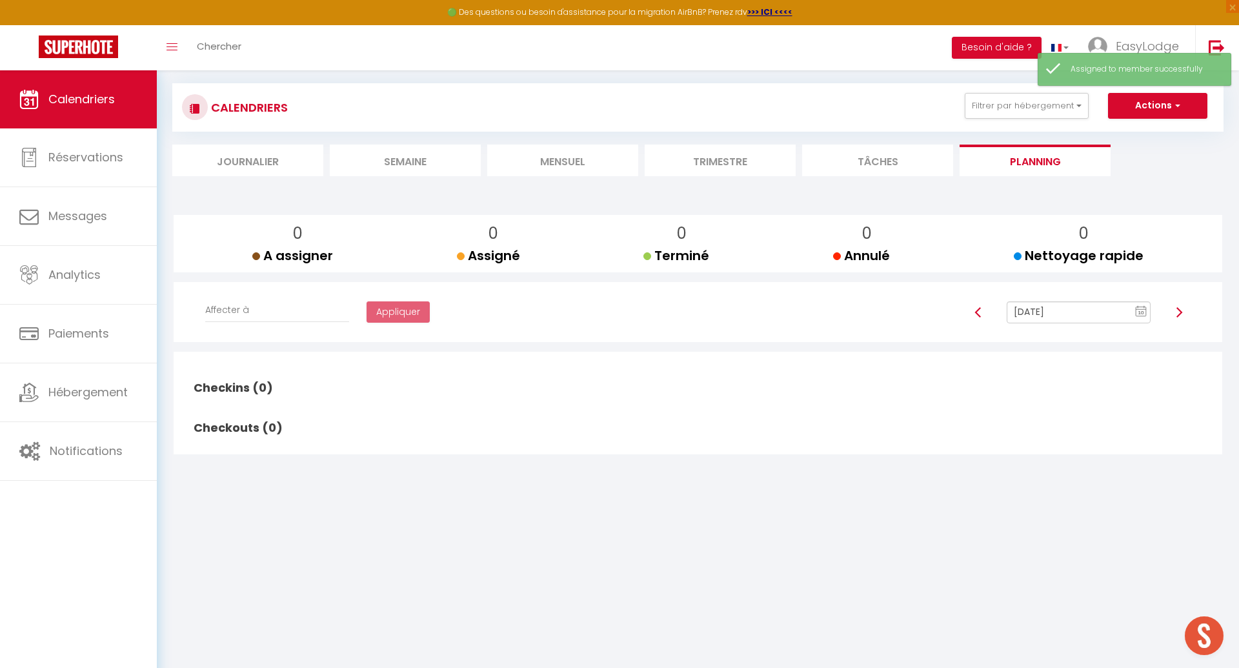
scroll to position [0, 0]
